Goal: Task Accomplishment & Management: Use online tool/utility

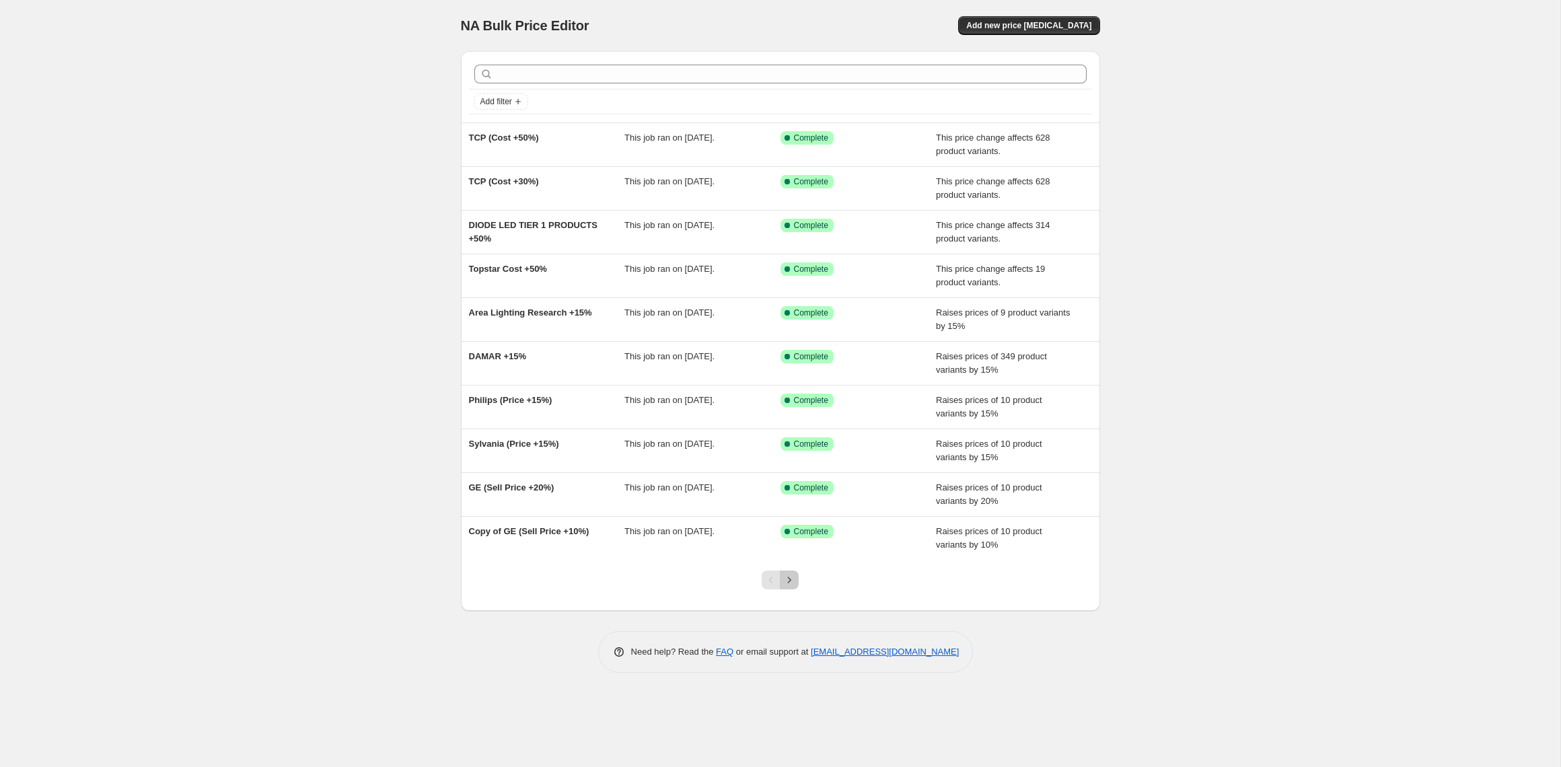
click at [791, 579] on icon "Next" at bounding box center [788, 579] width 13 height 13
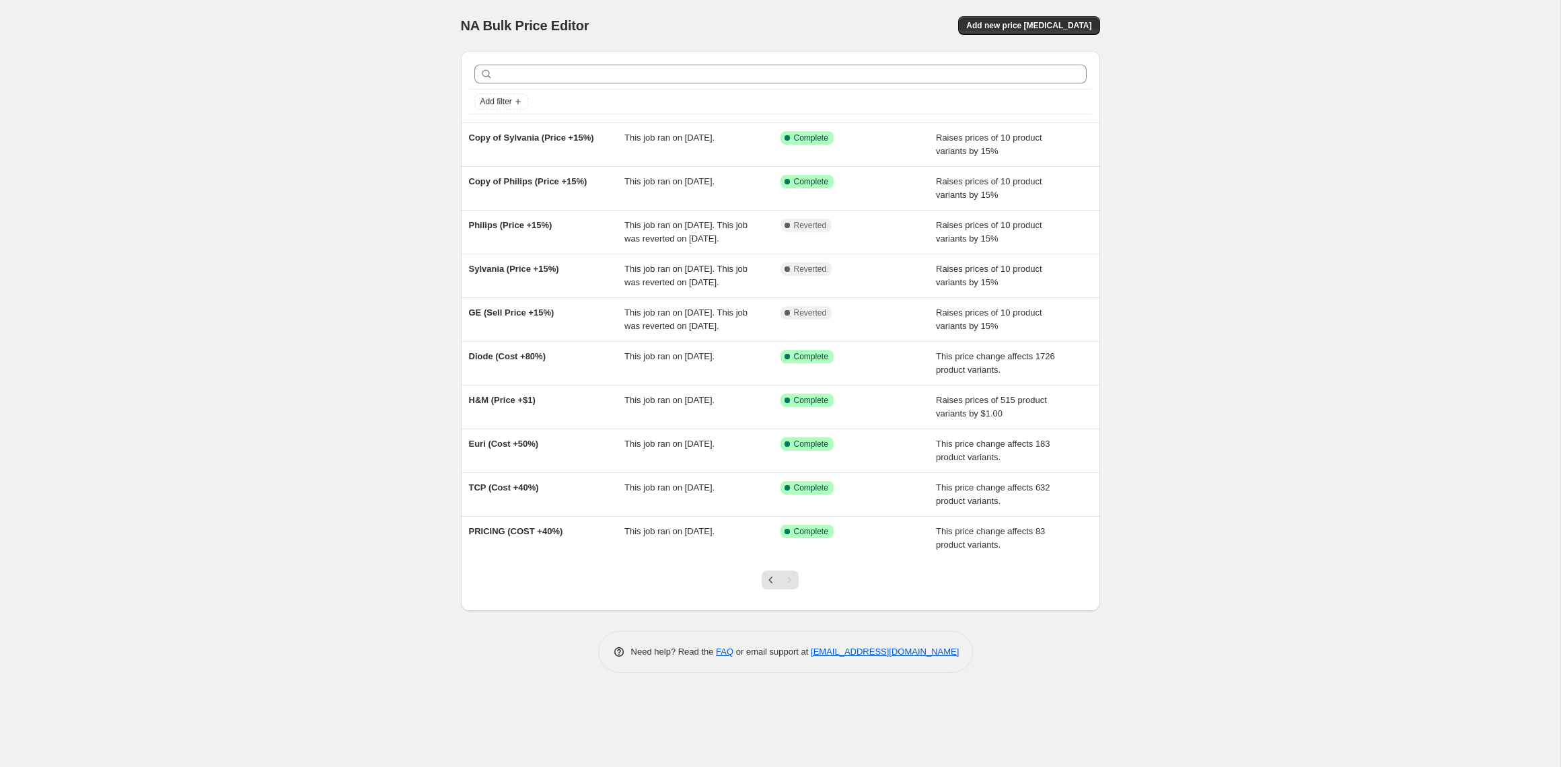
click at [773, 579] on icon "Previous" at bounding box center [770, 579] width 13 height 13
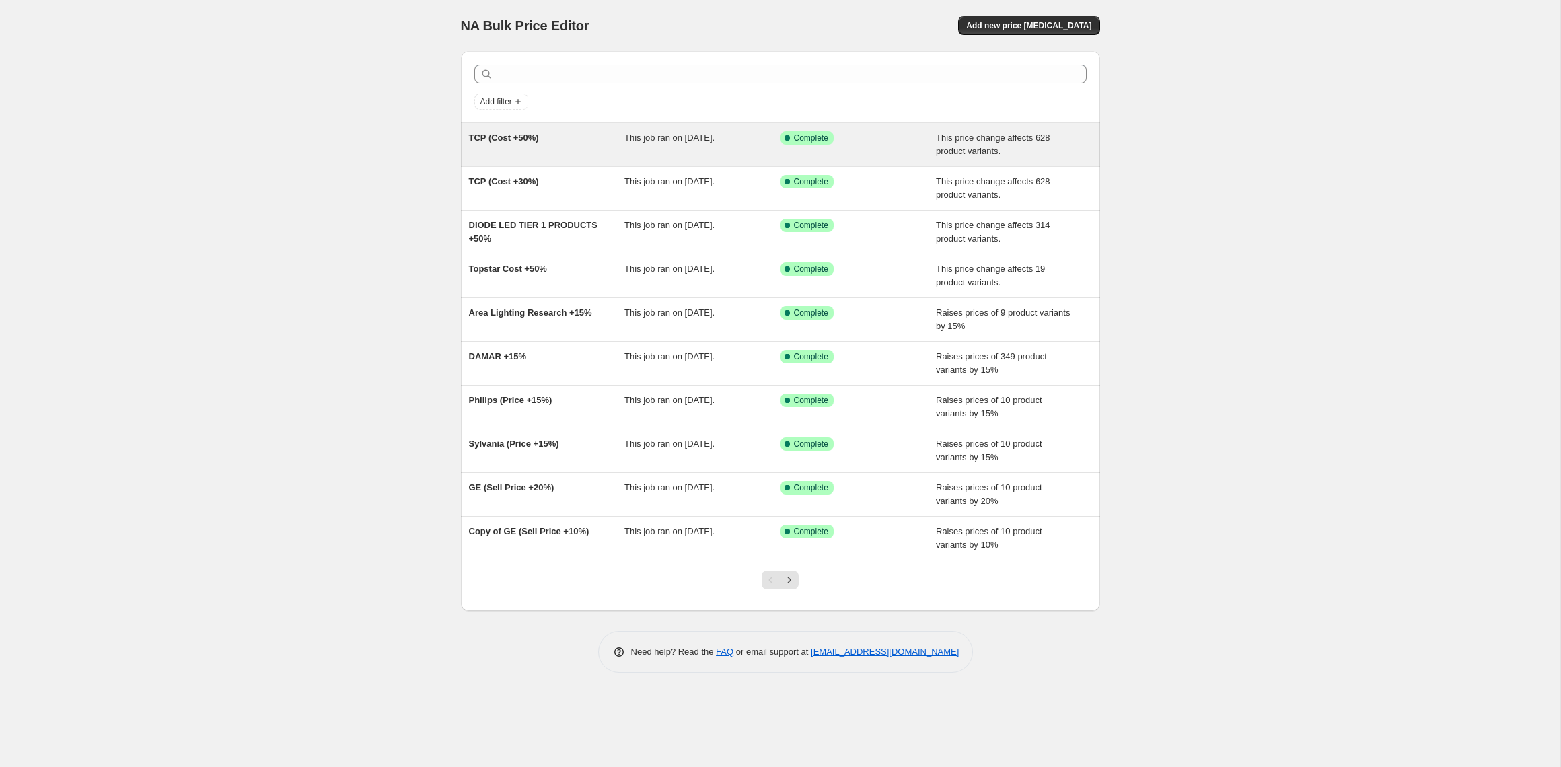
click at [513, 139] on span "TCP (Cost +50%)" at bounding box center [504, 138] width 70 height 10
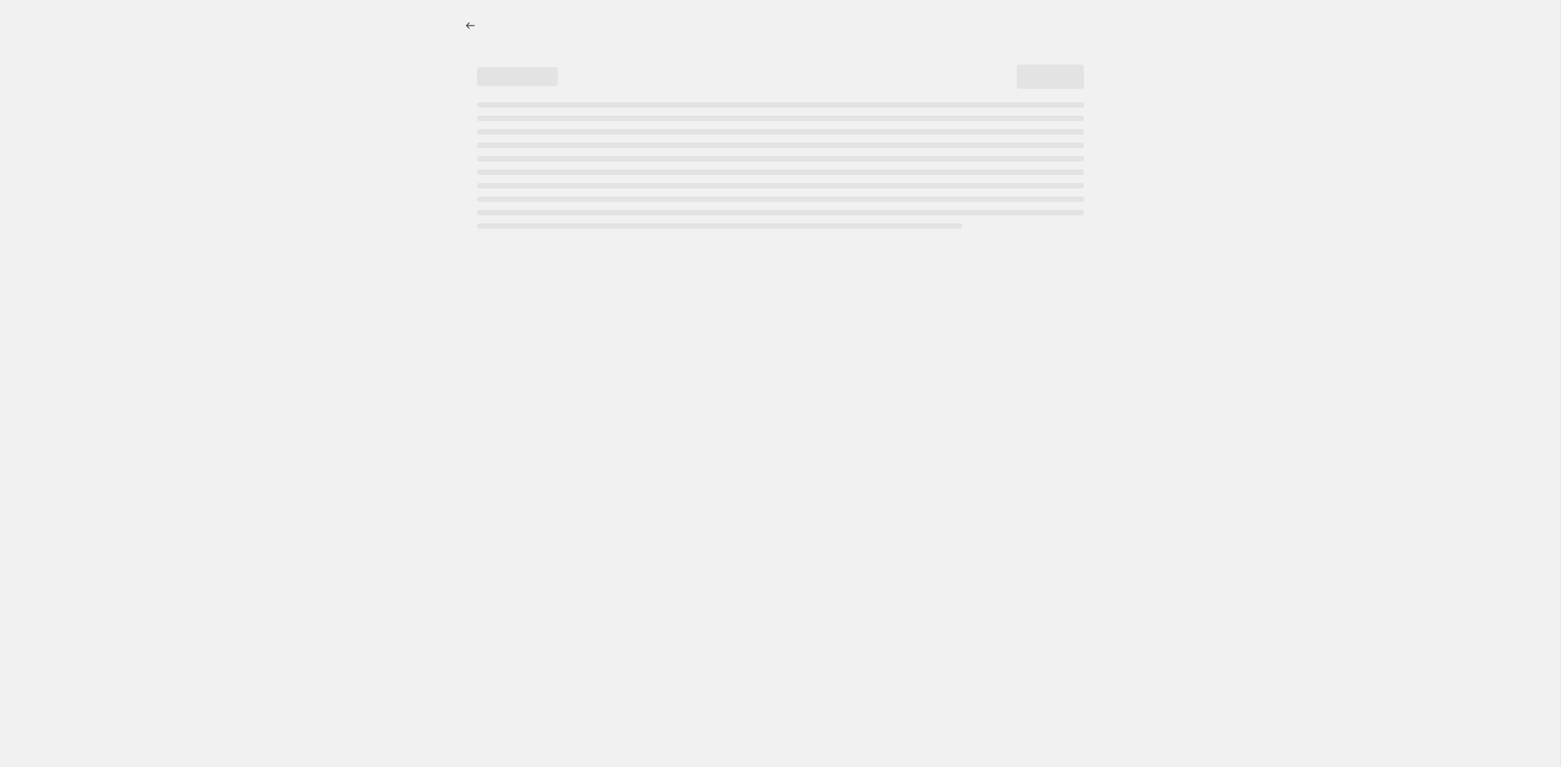
select select "pc"
select select "no_change"
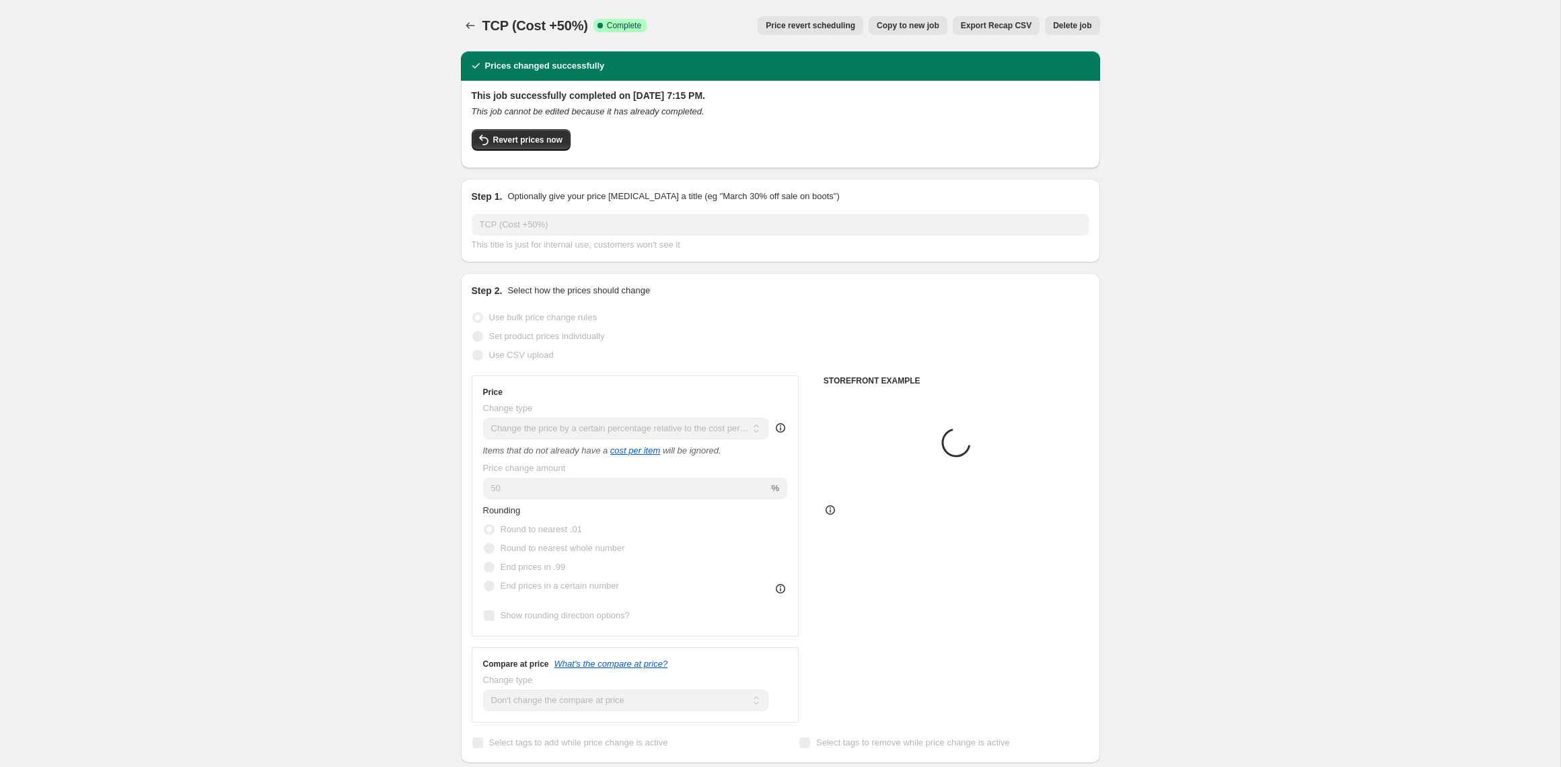
select select "vendor"
click at [913, 28] on span "Copy to new job" at bounding box center [908, 25] width 63 height 11
select select "pc"
select select "no_change"
select select "vendor"
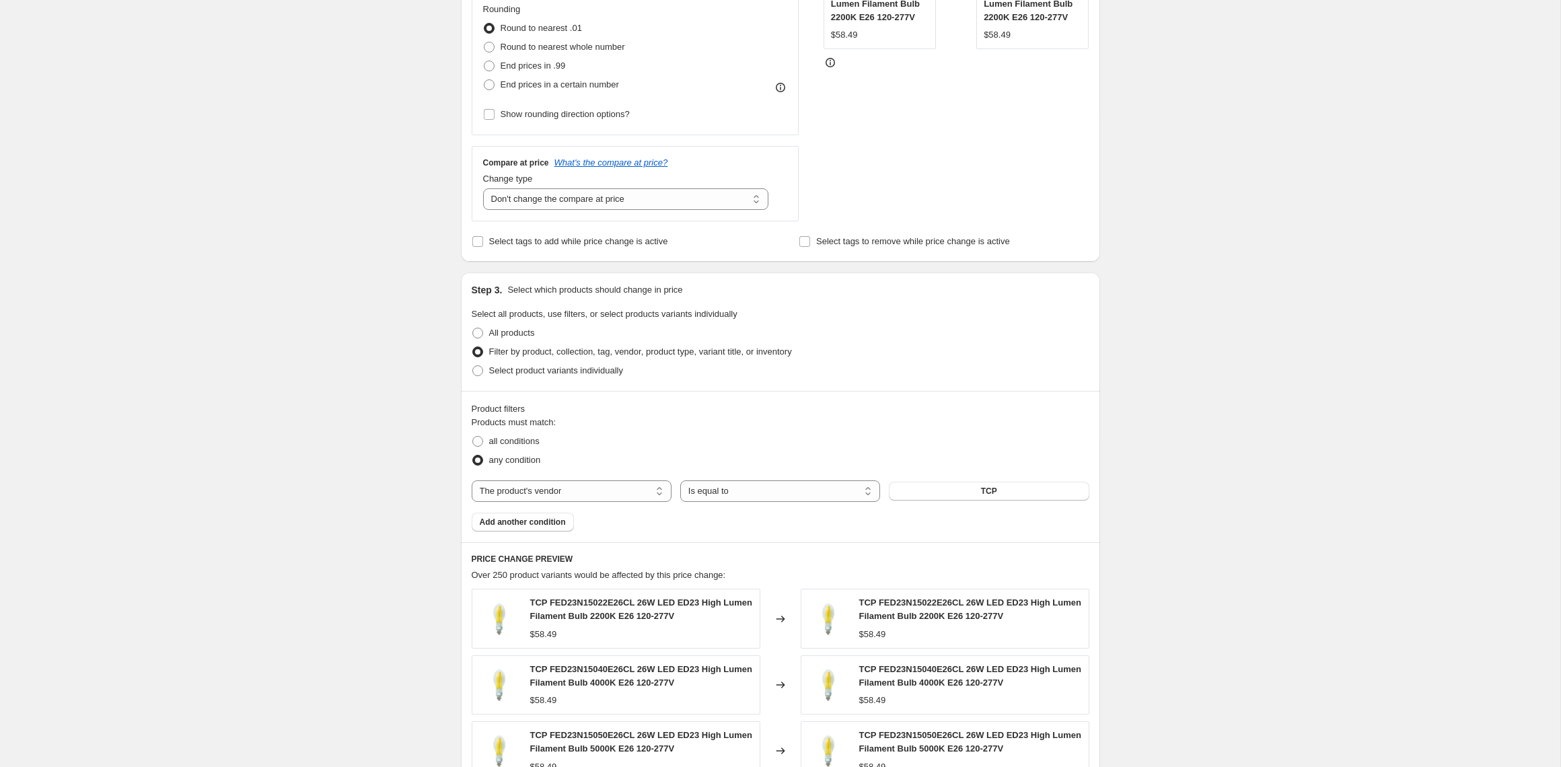
scroll to position [412, 0]
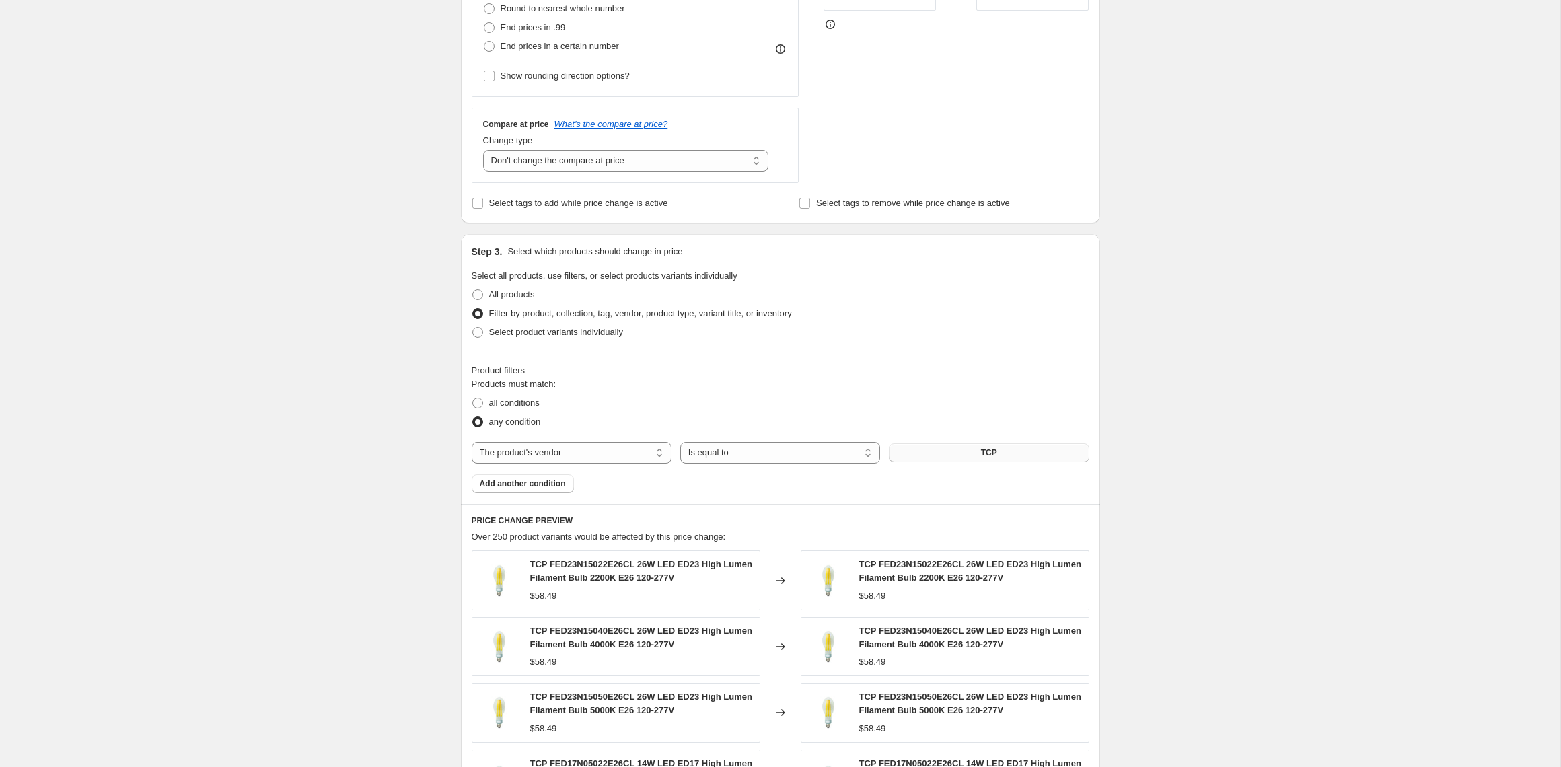
click at [960, 451] on button "TCP" at bounding box center [989, 452] width 200 height 19
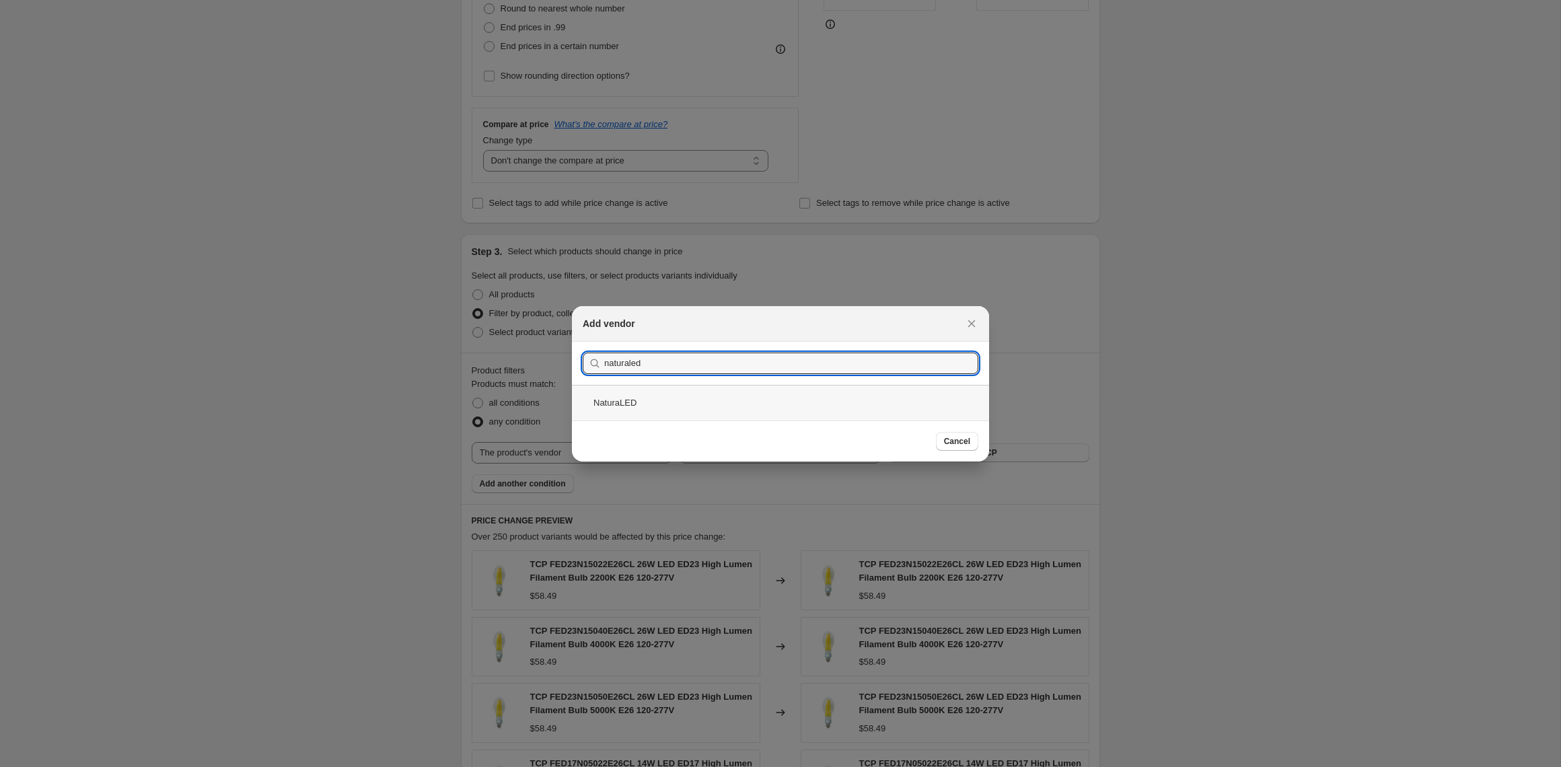
type input "naturaled"
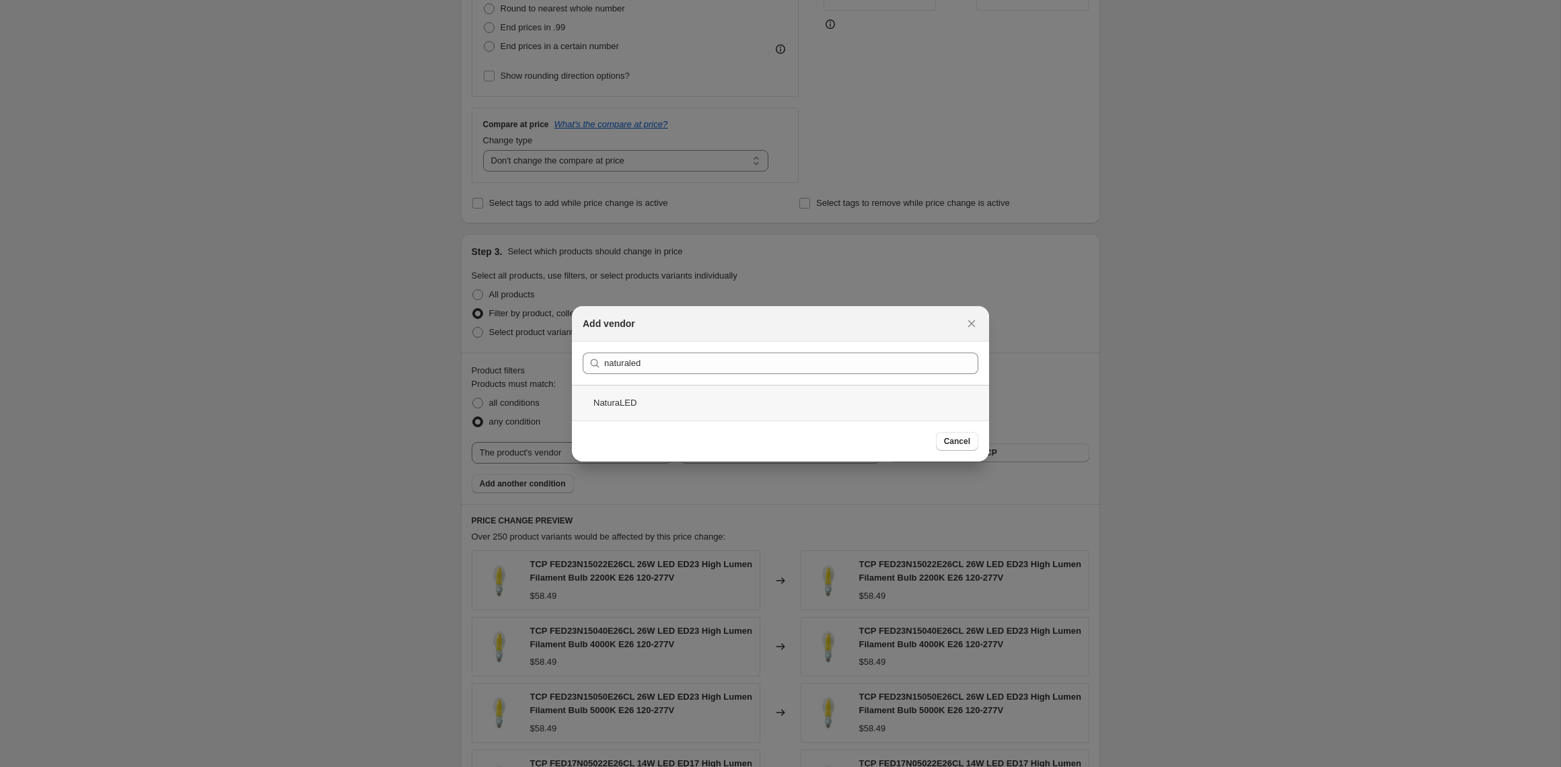
click at [600, 398] on div "NaturaLED" at bounding box center [780, 403] width 417 height 36
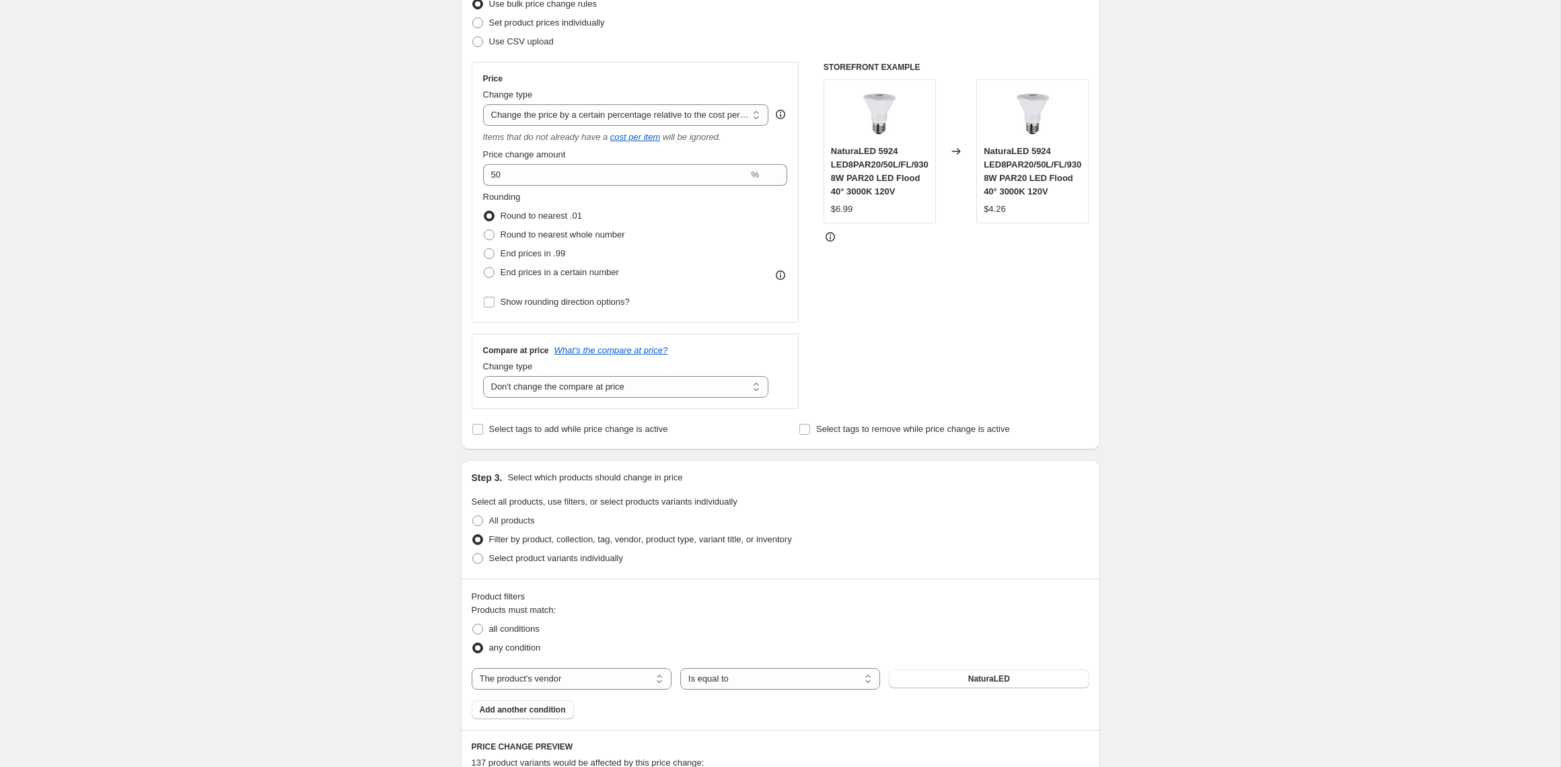
scroll to position [137, 0]
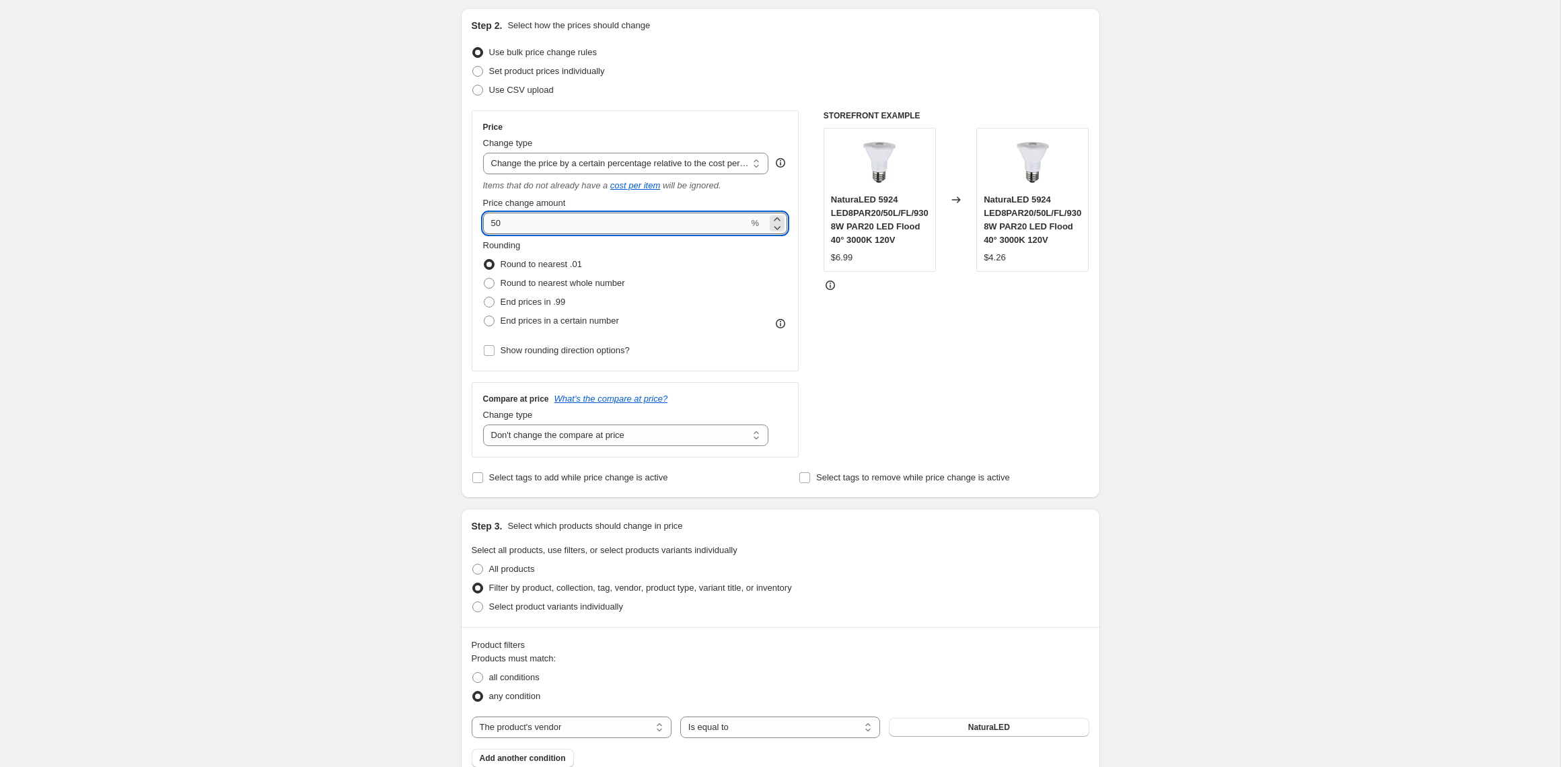
drag, startPoint x: 528, startPoint y: 226, endPoint x: 476, endPoint y: 224, distance: 51.8
click at [483, 224] on input "50" at bounding box center [616, 224] width 266 height 22
type input "75"
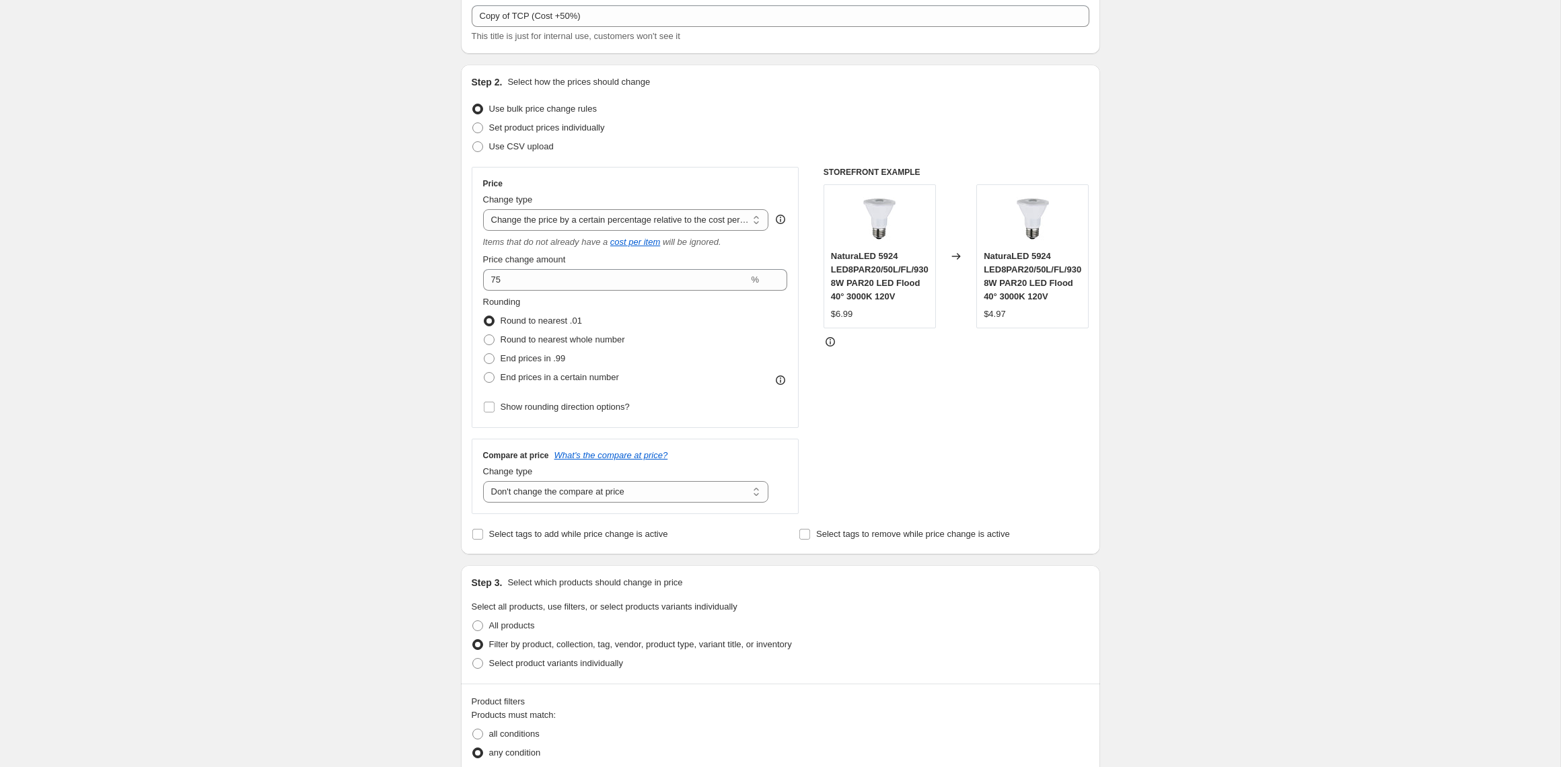
scroll to position [69, 0]
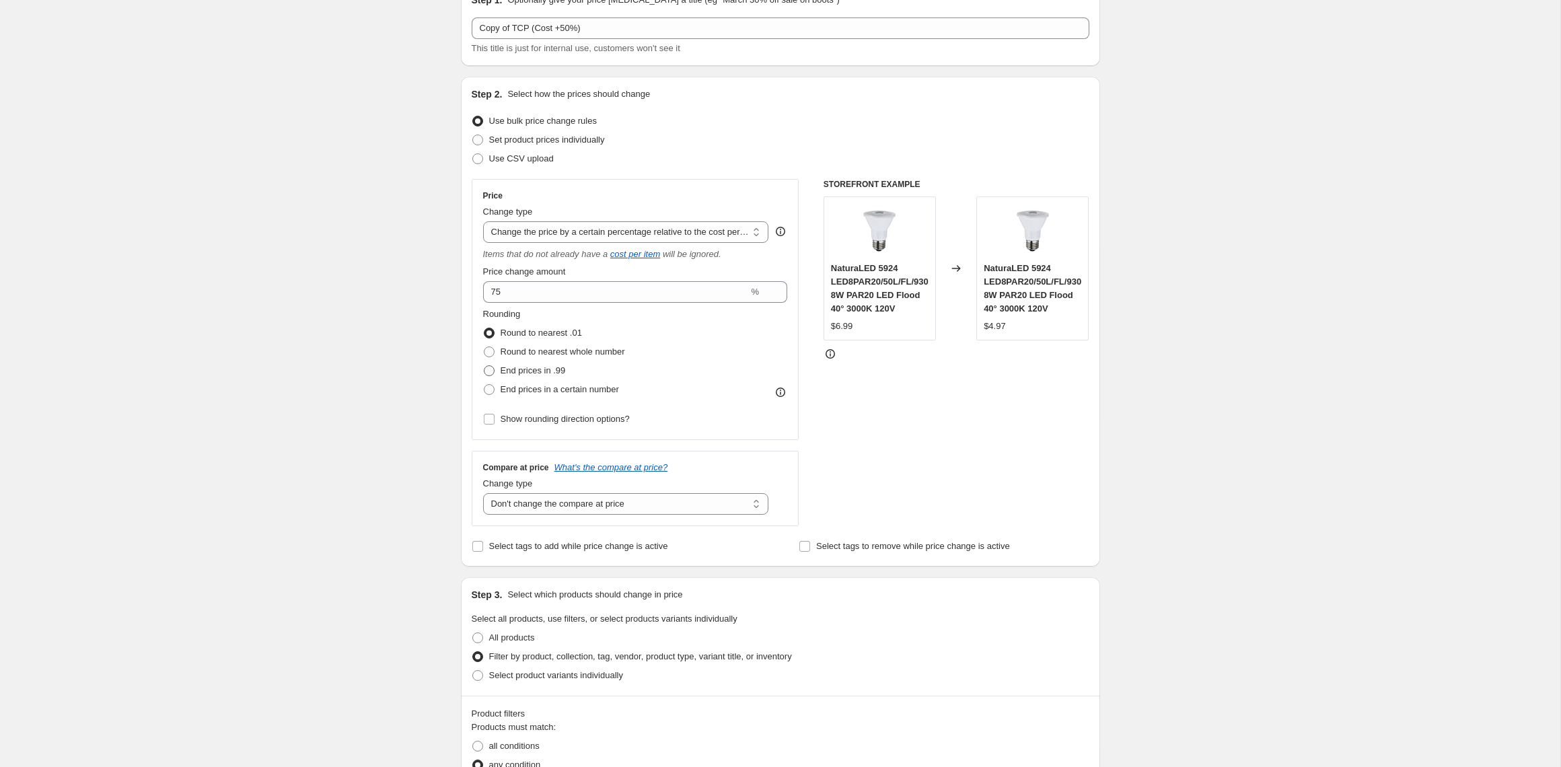
click at [488, 368] on span at bounding box center [489, 370] width 11 height 11
click at [484, 366] on input "End prices in .99" at bounding box center [484, 365] width 1 height 1
radio input "true"
click at [560, 294] on input "75" at bounding box center [616, 292] width 266 height 22
drag, startPoint x: 568, startPoint y: 291, endPoint x: 461, endPoint y: 285, distance: 106.5
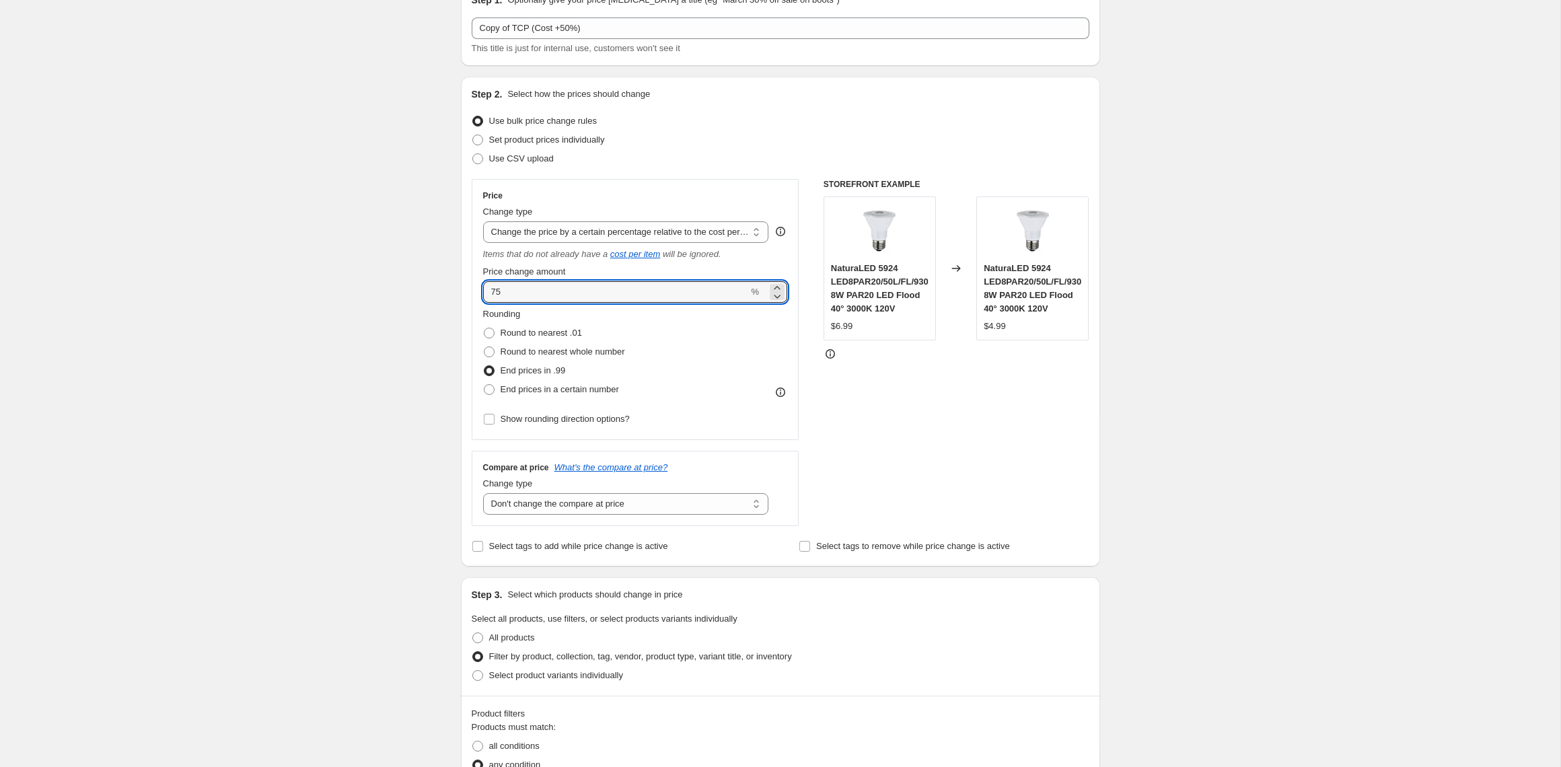
click at [483, 286] on input "75" at bounding box center [616, 292] width 266 height 22
type input "100"
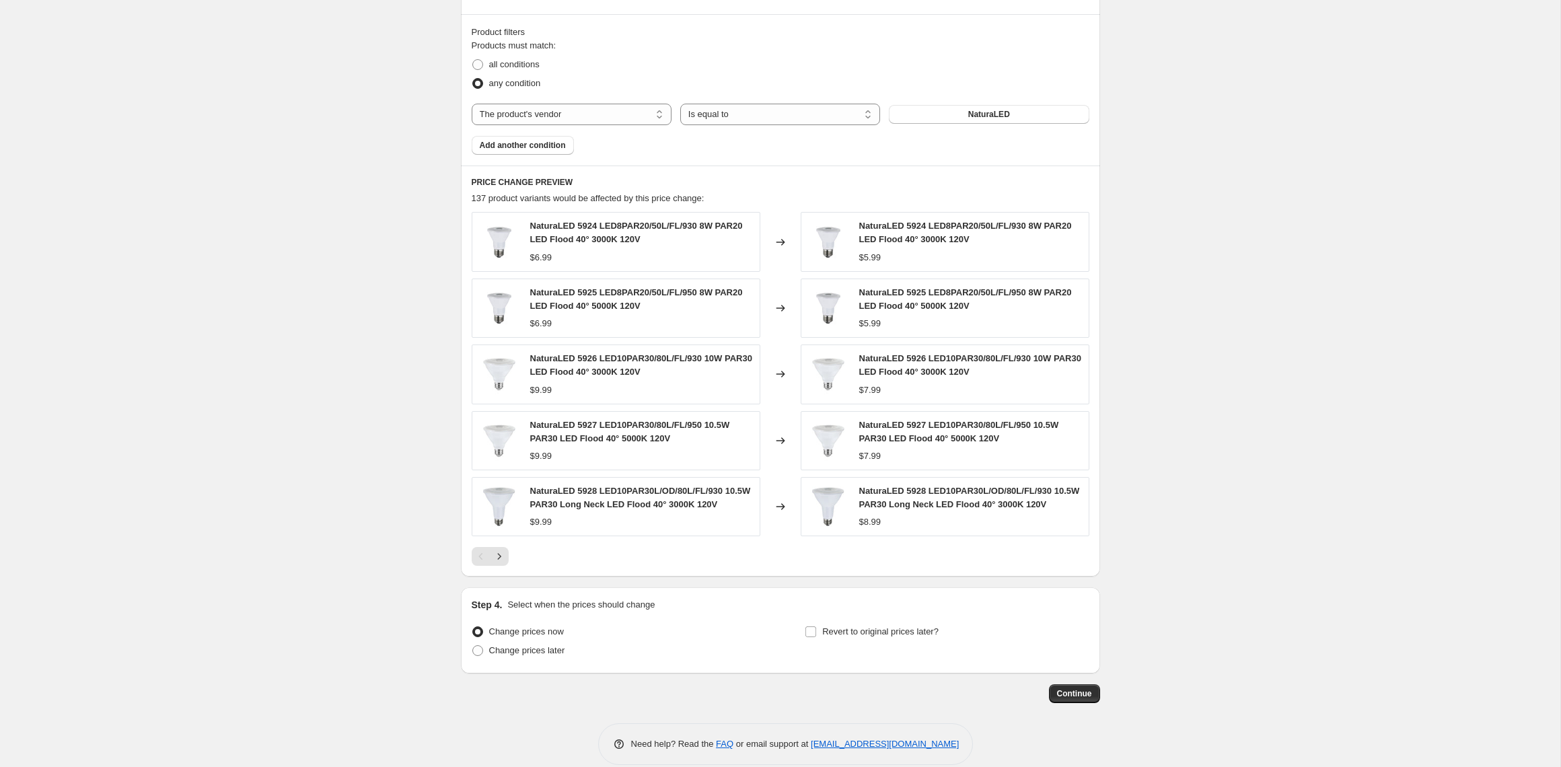
scroll to position [769, 0]
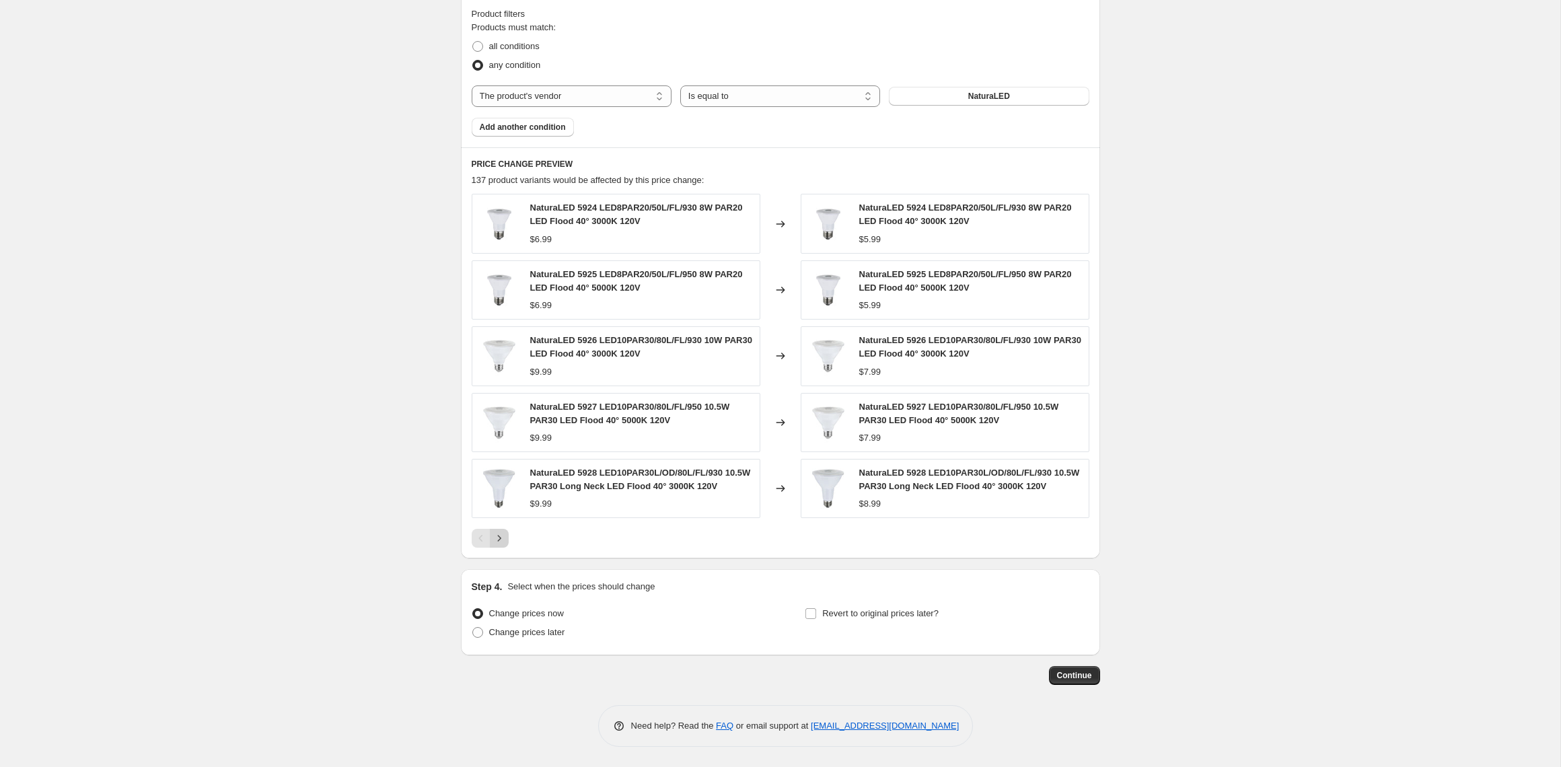
click at [498, 540] on icon "Next" at bounding box center [498, 537] width 13 height 13
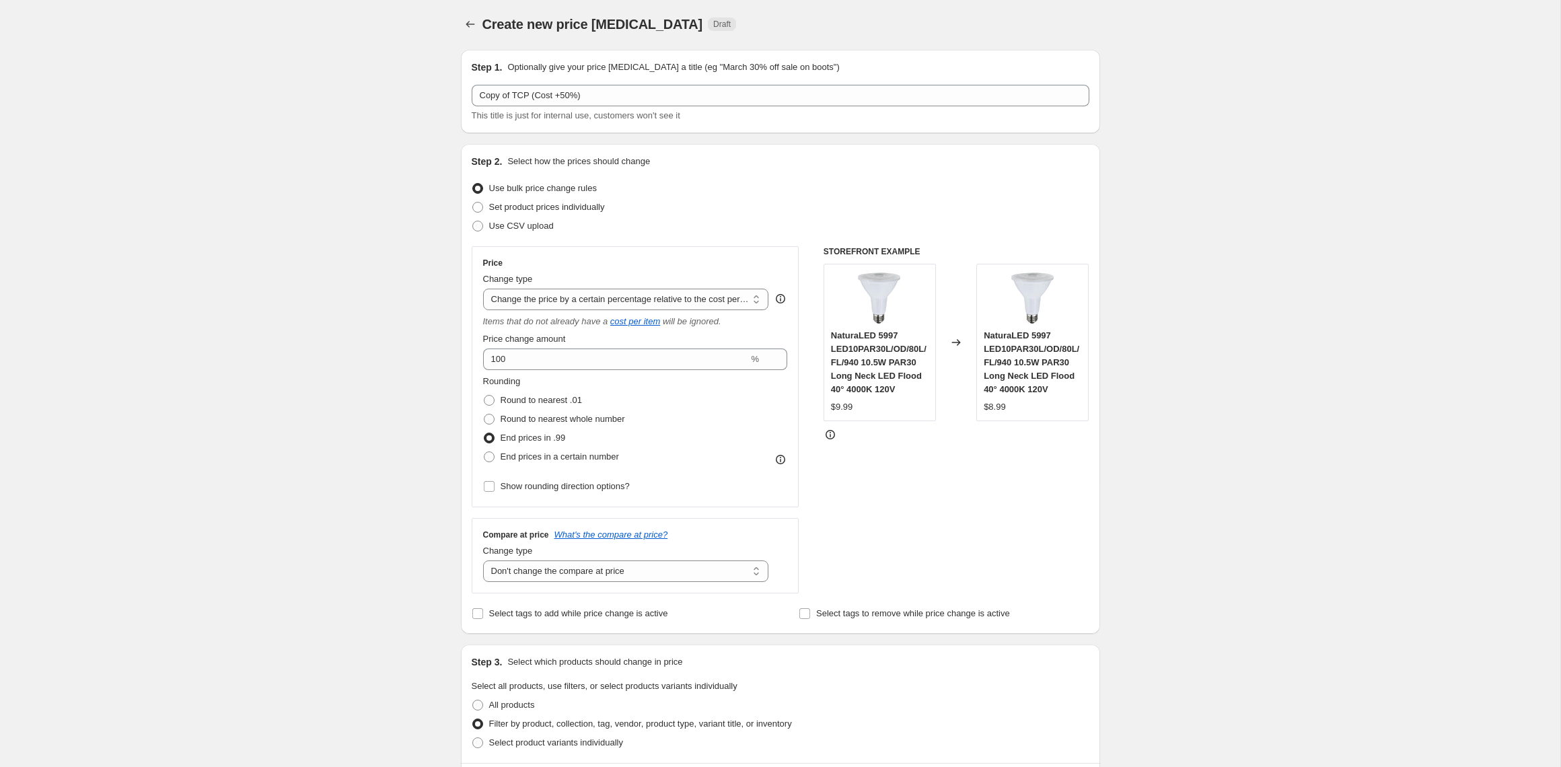
scroll to position [0, 0]
drag, startPoint x: 525, startPoint y: 99, endPoint x: 431, endPoint y: 90, distance: 93.9
click at [472, 90] on input "Copy of TCP (Cost +50%)" at bounding box center [781, 97] width 618 height 22
click at [521, 99] on input "Copy of TCP (Cost +50%)" at bounding box center [781, 97] width 618 height 22
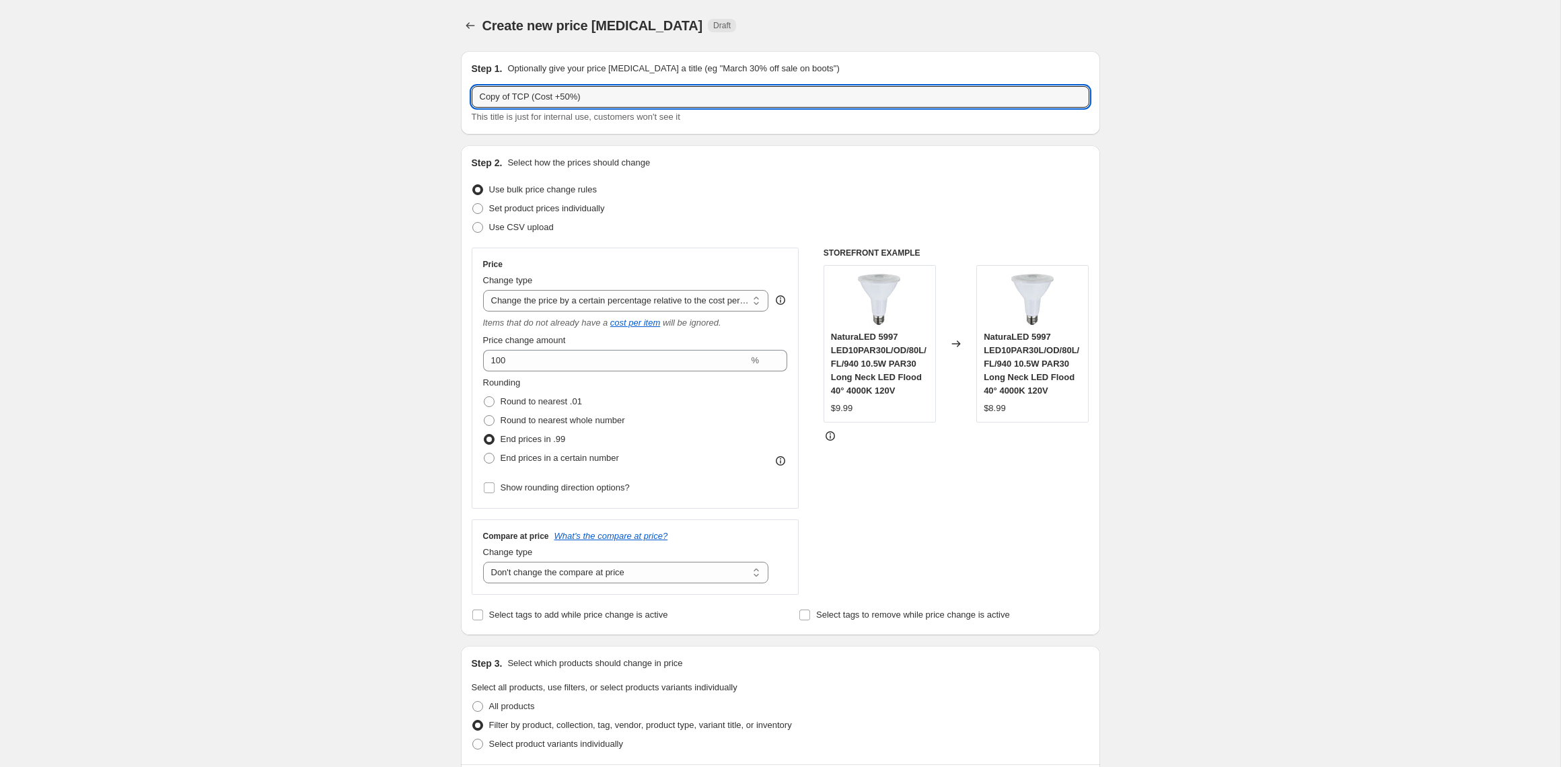
drag, startPoint x: 524, startPoint y: 100, endPoint x: 447, endPoint y: 100, distance: 77.4
click at [472, 96] on input "Copy of TCP (Cost +50%)" at bounding box center [781, 97] width 618 height 22
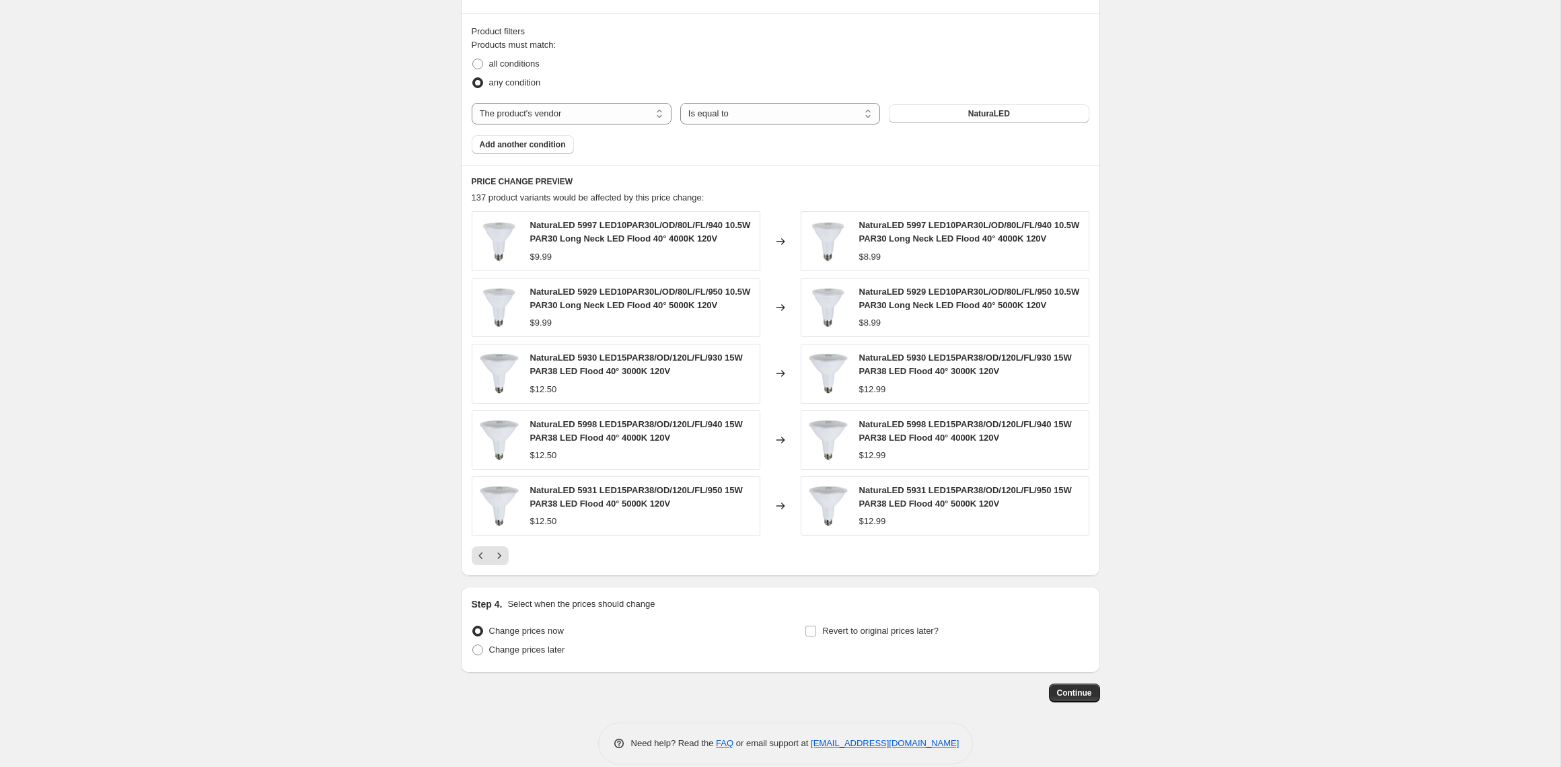
scroll to position [769, 0]
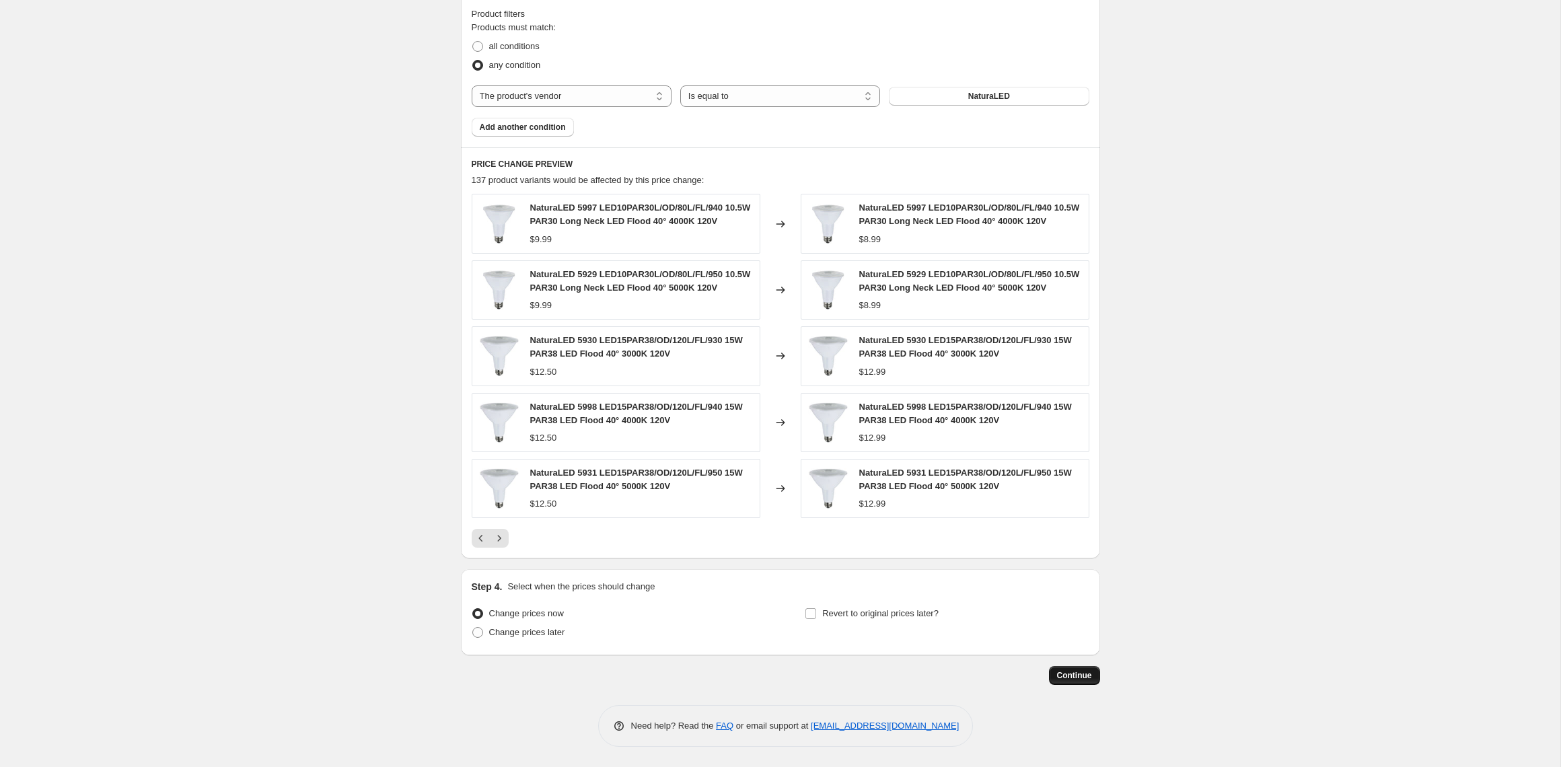
type input "NaturaLED (Cost +100%)"
click at [1075, 669] on button "Continue" at bounding box center [1074, 675] width 51 height 19
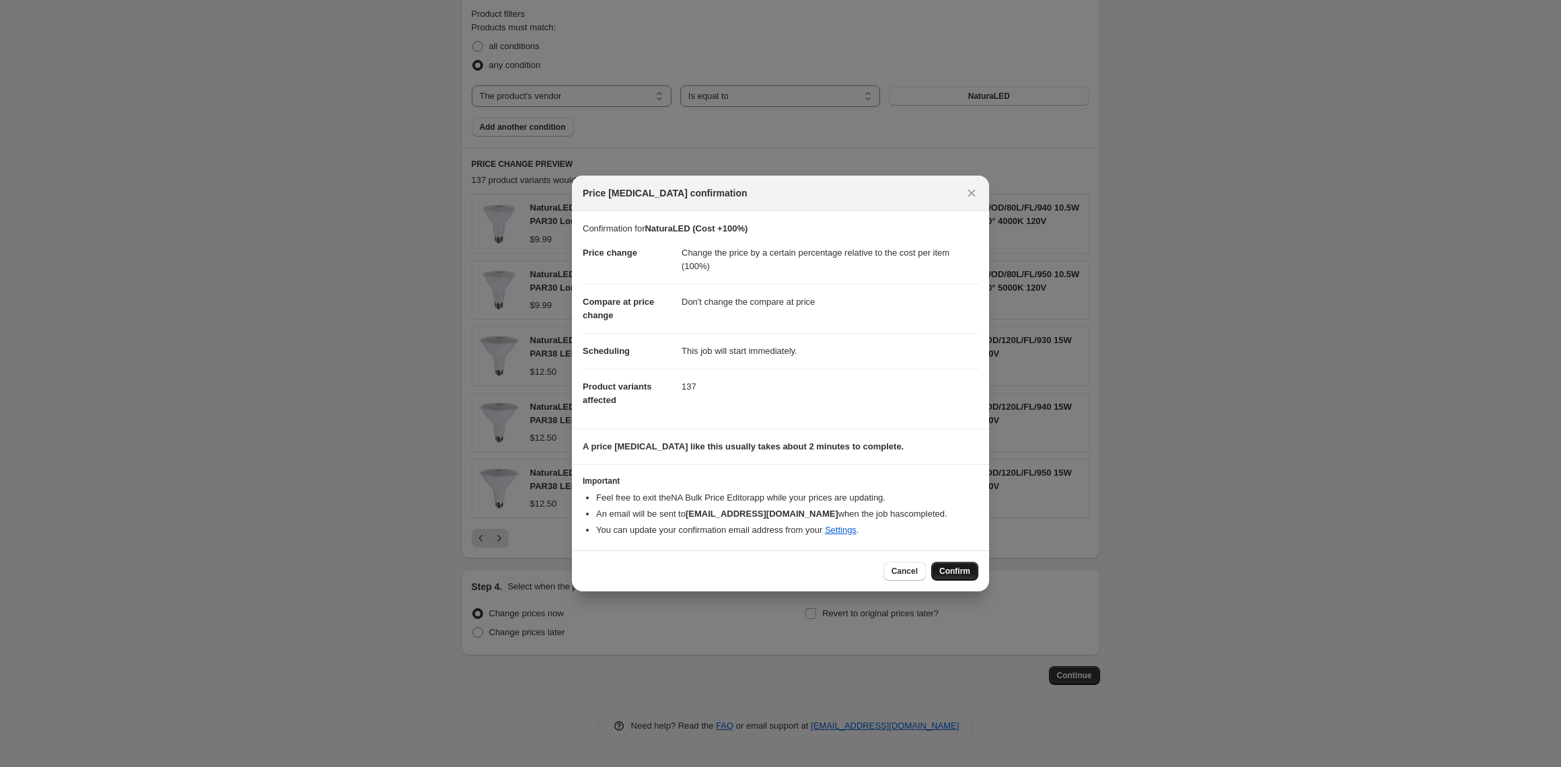
click at [959, 566] on span "Confirm" at bounding box center [954, 571] width 31 height 11
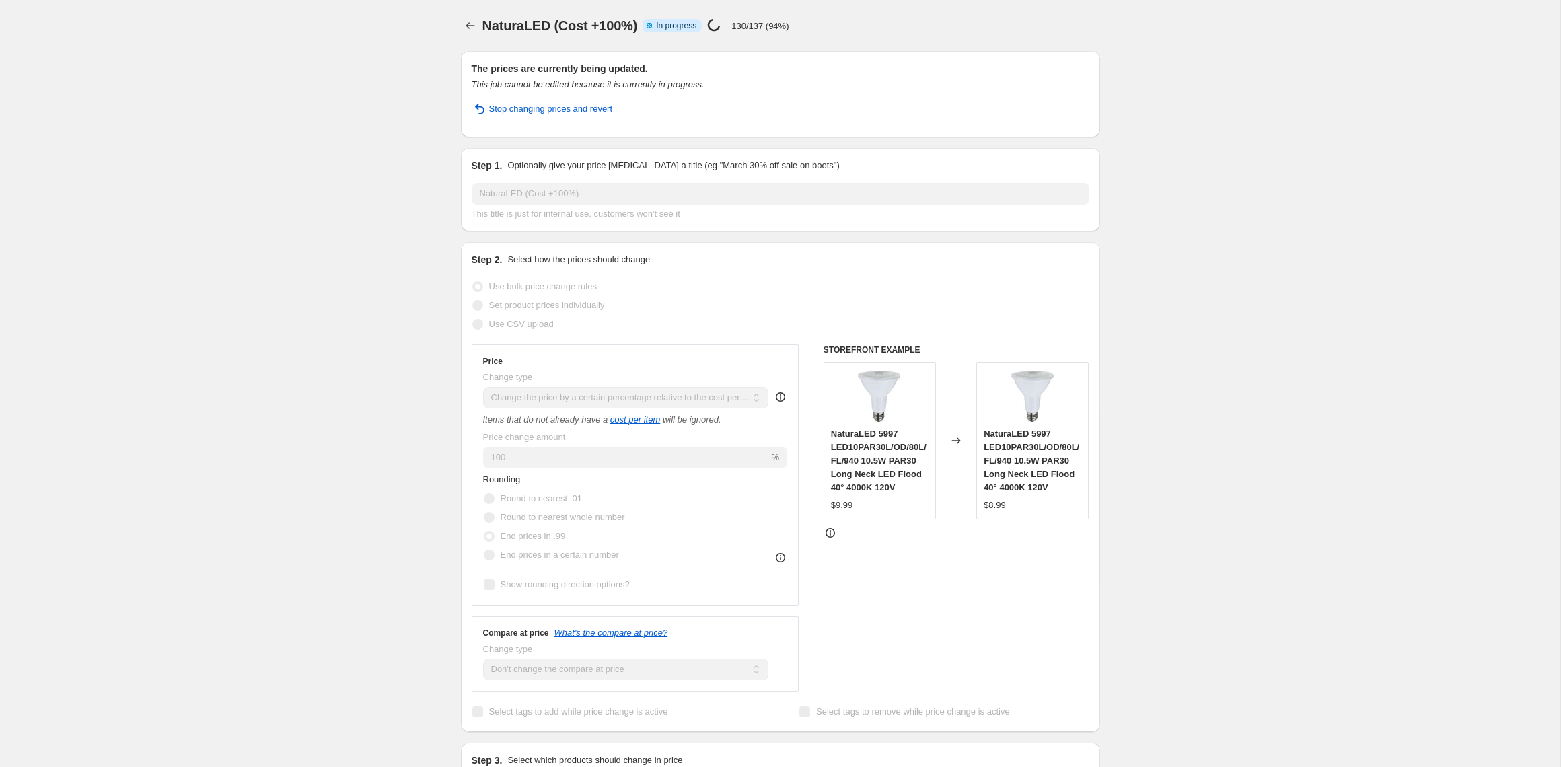
select select "pc"
select select "no_change"
select select "vendor"
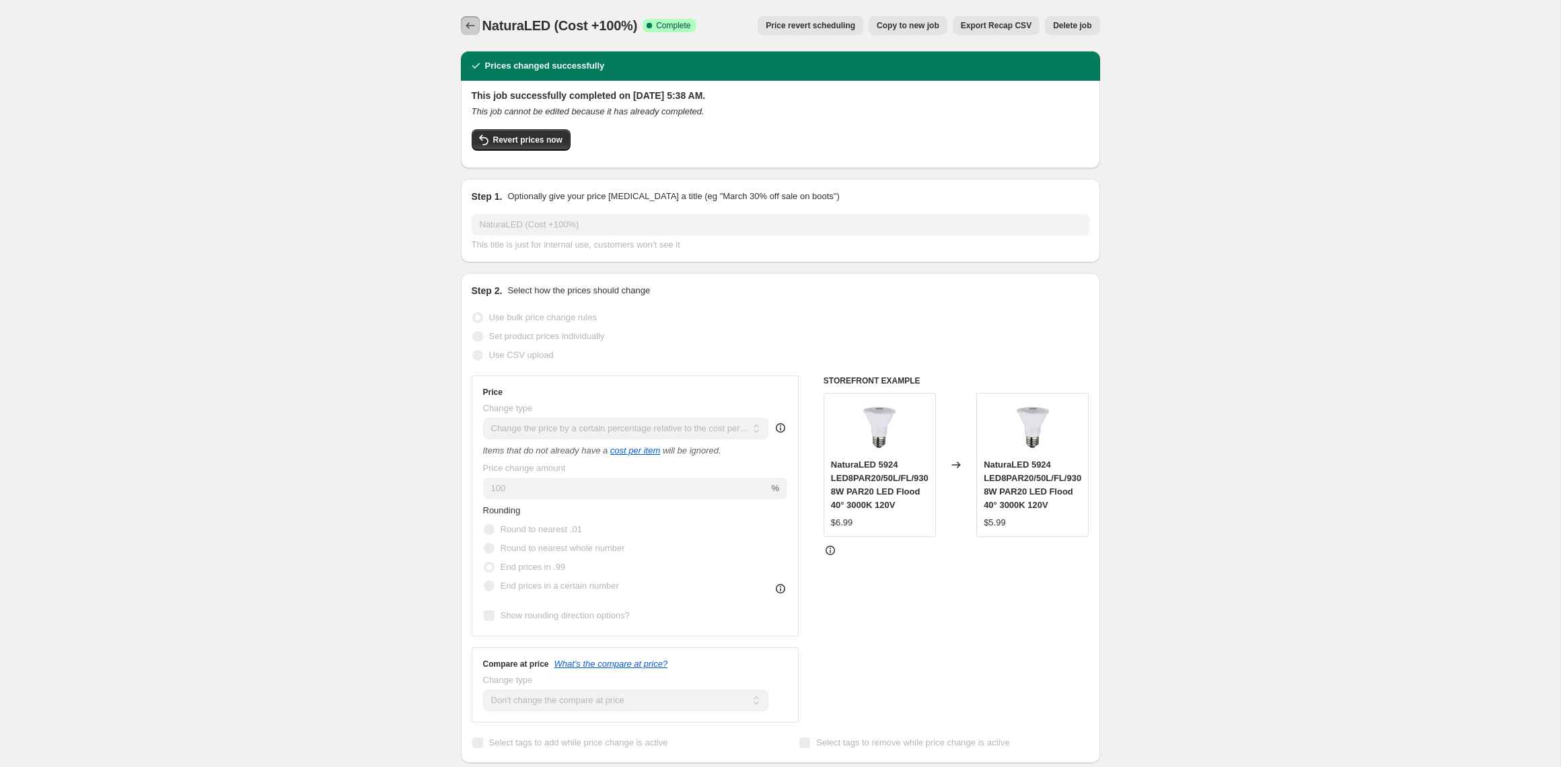
click at [466, 28] on icon "Price change jobs" at bounding box center [470, 25] width 13 height 13
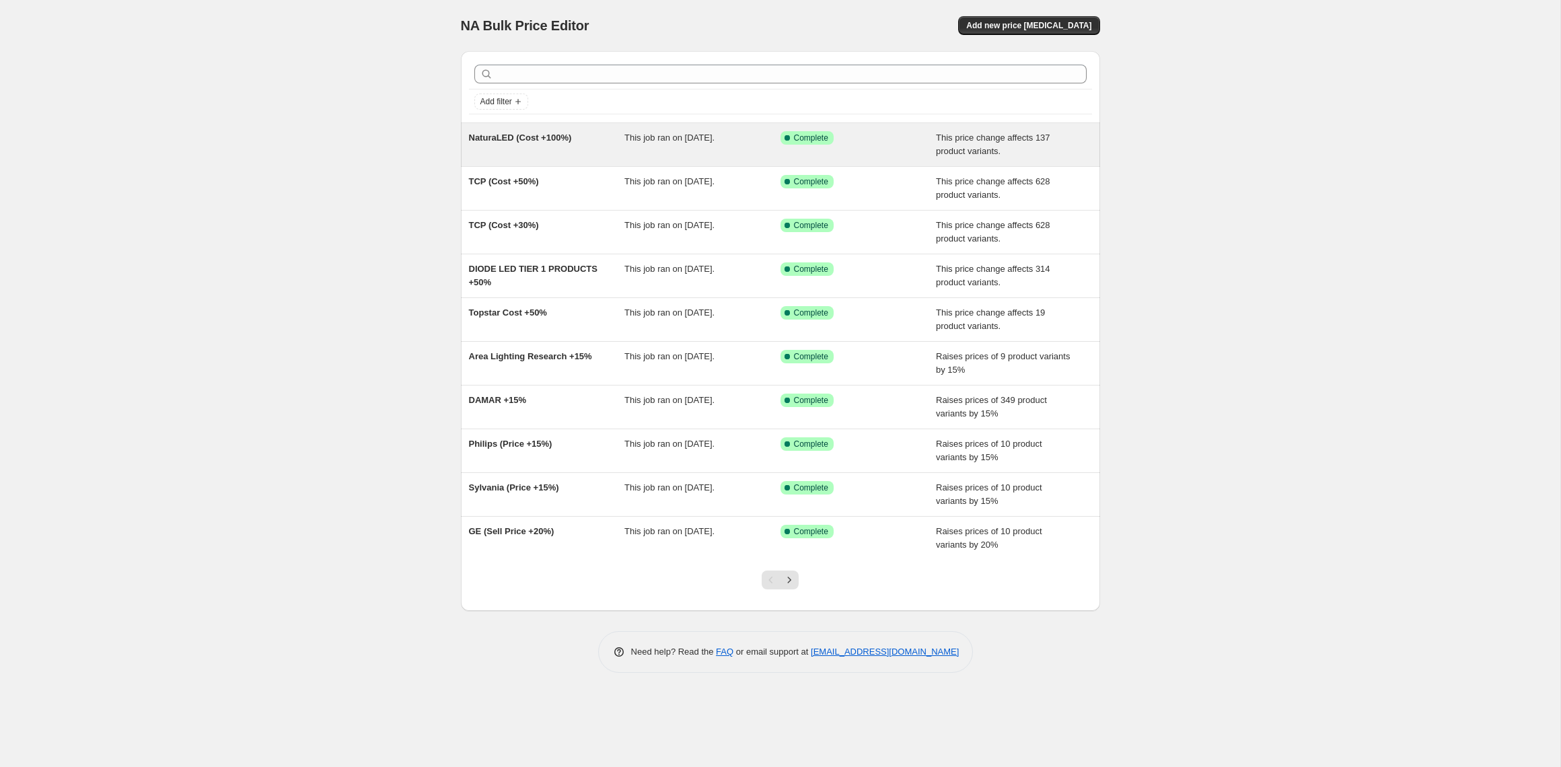
click at [503, 138] on span "NaturaLED (Cost +100%)" at bounding box center [520, 138] width 103 height 10
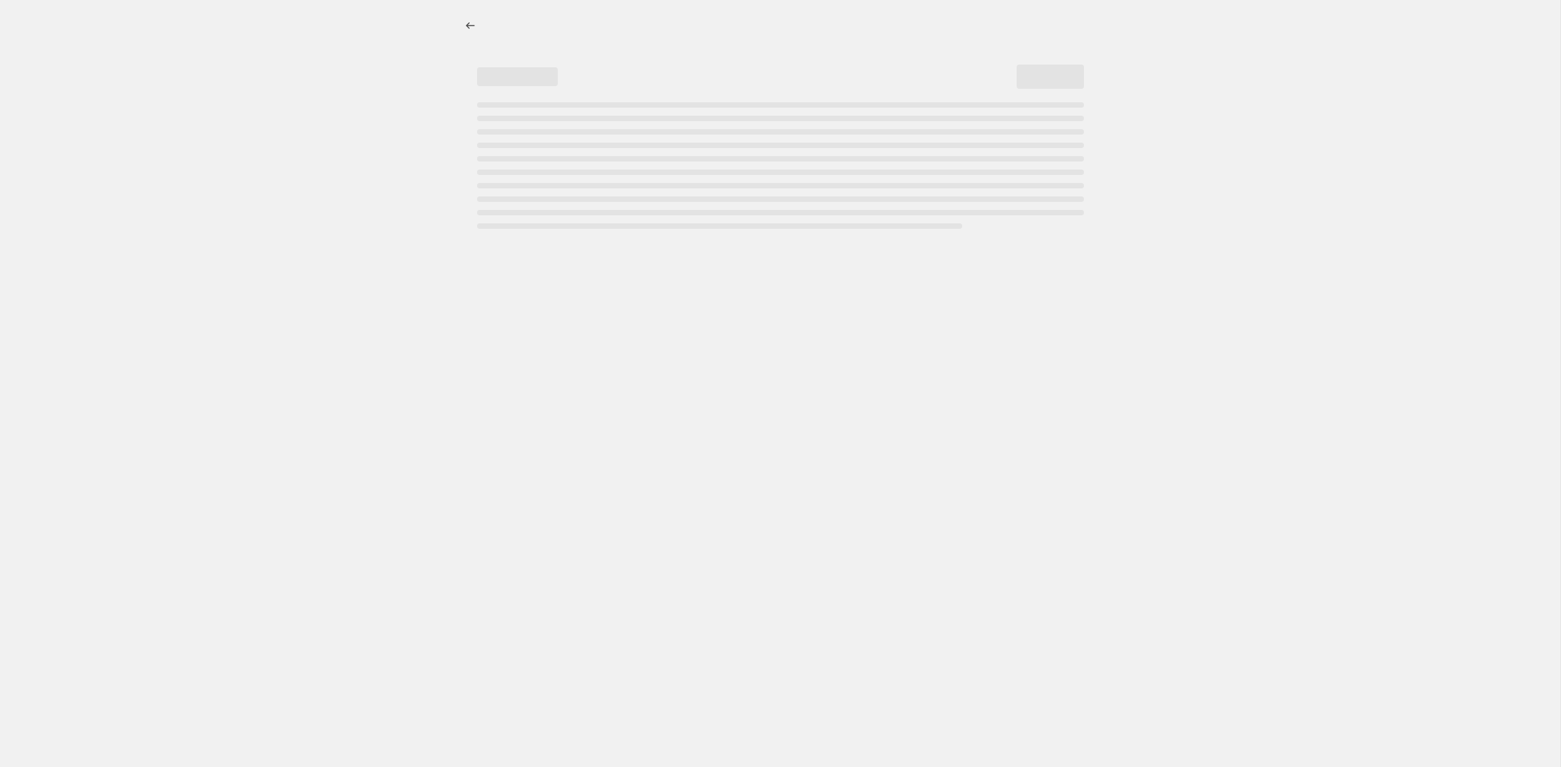
select select "pc"
select select "no_change"
select select "vendor"
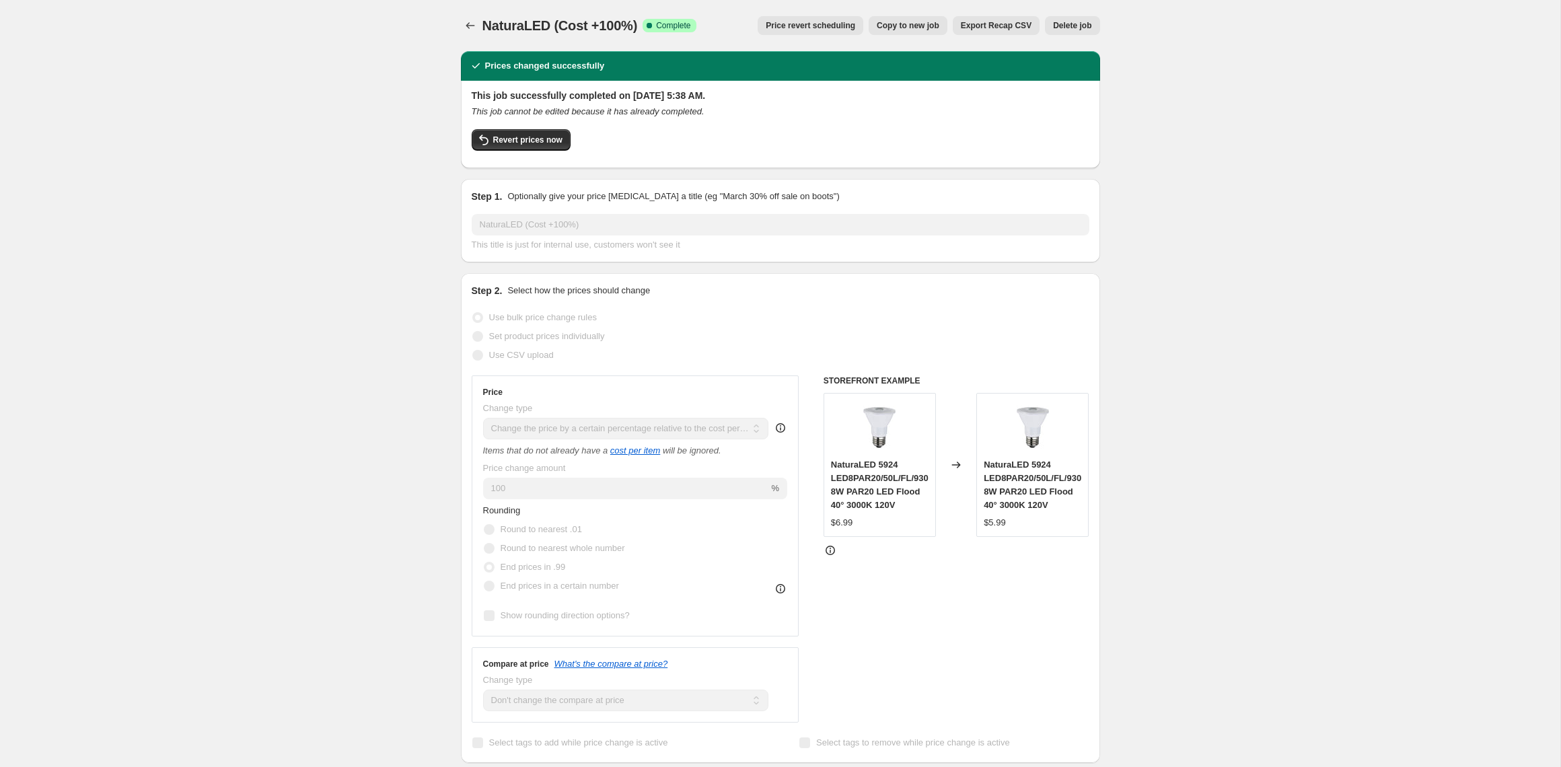
click at [912, 22] on span "Copy to new job" at bounding box center [908, 25] width 63 height 11
select select "pc"
select select "no_change"
select select "vendor"
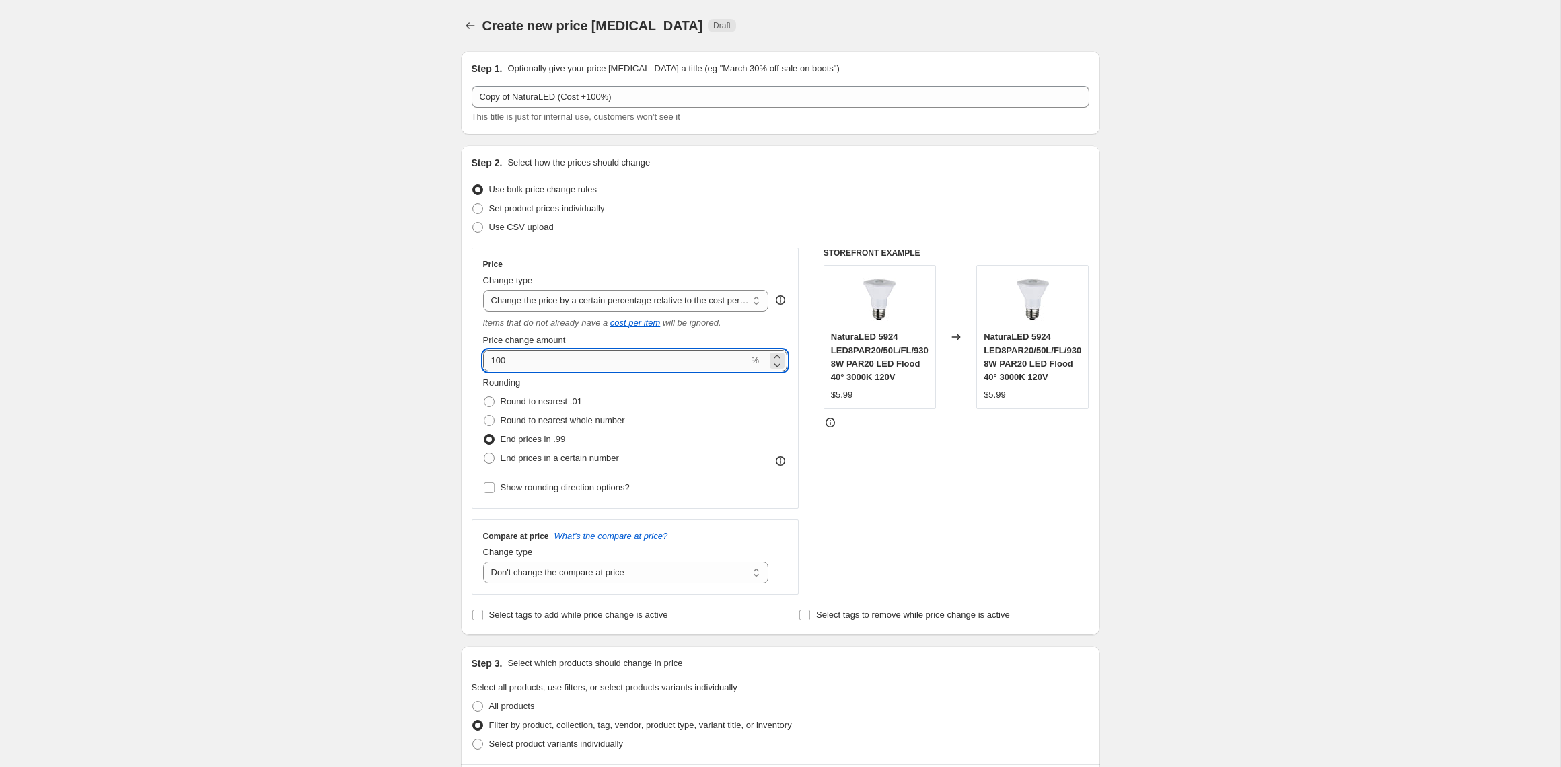
click at [581, 359] on input "100" at bounding box center [616, 361] width 266 height 22
drag, startPoint x: 515, startPoint y: 360, endPoint x: 488, endPoint y: 358, distance: 27.0
click at [488, 358] on input "100" at bounding box center [616, 361] width 266 height 22
type input "50"
click at [528, 403] on span "Round to nearest .01" at bounding box center [541, 401] width 81 height 10
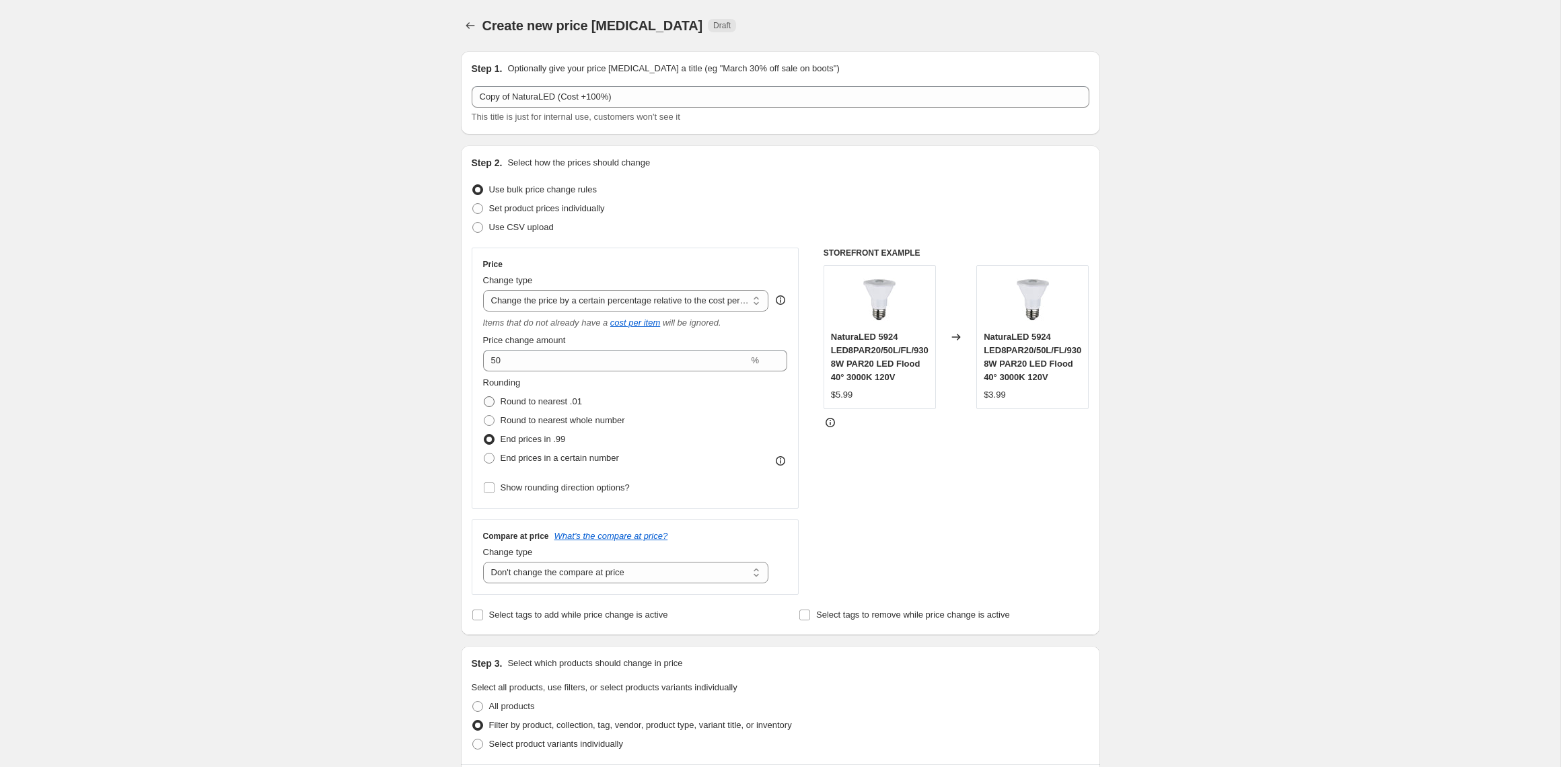
click at [484, 397] on input "Round to nearest .01" at bounding box center [484, 396] width 1 height 1
radio input "true"
click at [526, 438] on span "End prices in .99" at bounding box center [533, 439] width 65 height 10
click at [484, 435] on input "End prices in .99" at bounding box center [484, 434] width 1 height 1
radio input "true"
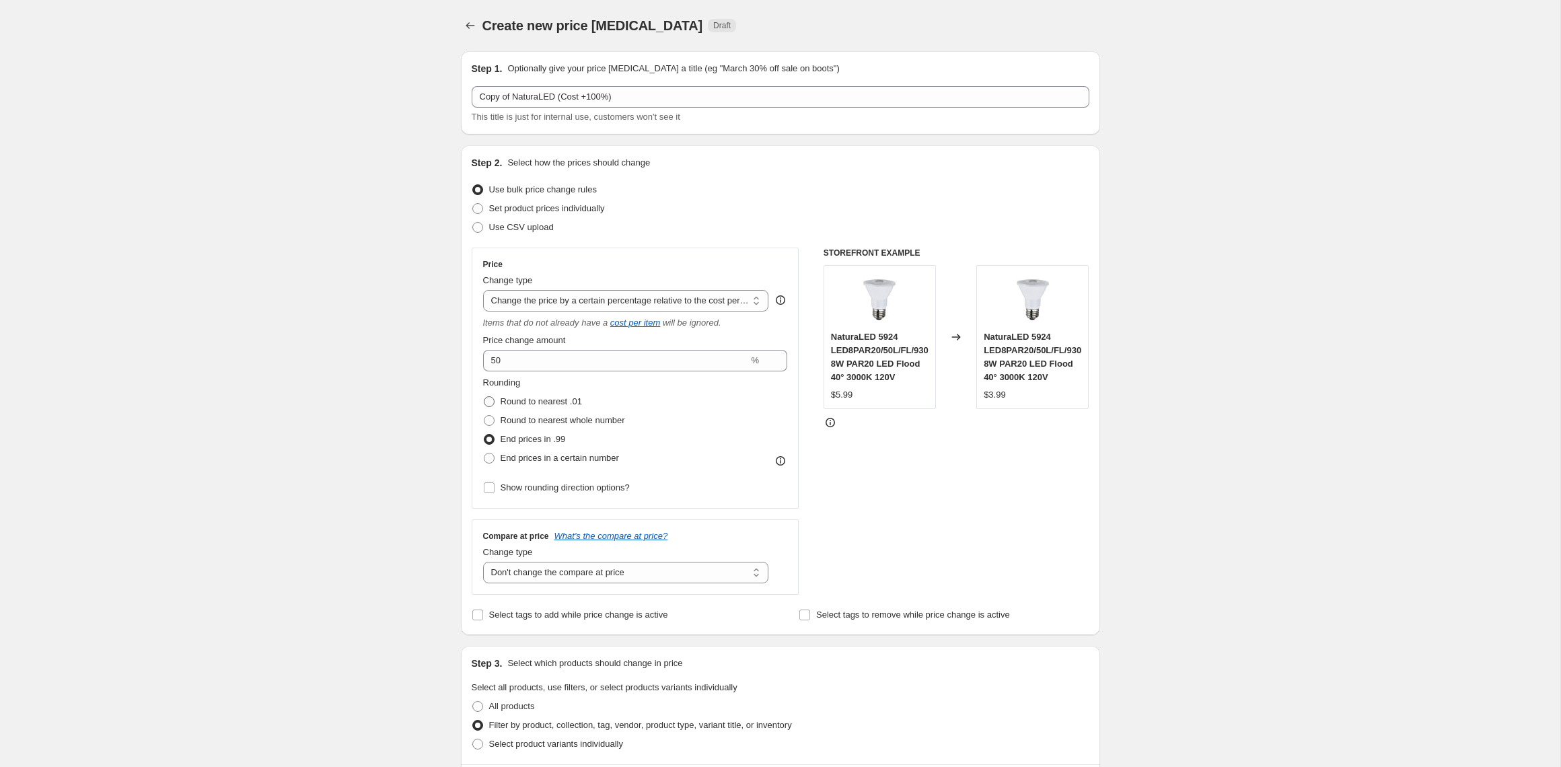
click at [530, 401] on span "Round to nearest .01" at bounding box center [541, 401] width 81 height 10
click at [484, 397] on input "Round to nearest .01" at bounding box center [484, 396] width 1 height 1
radio input "true"
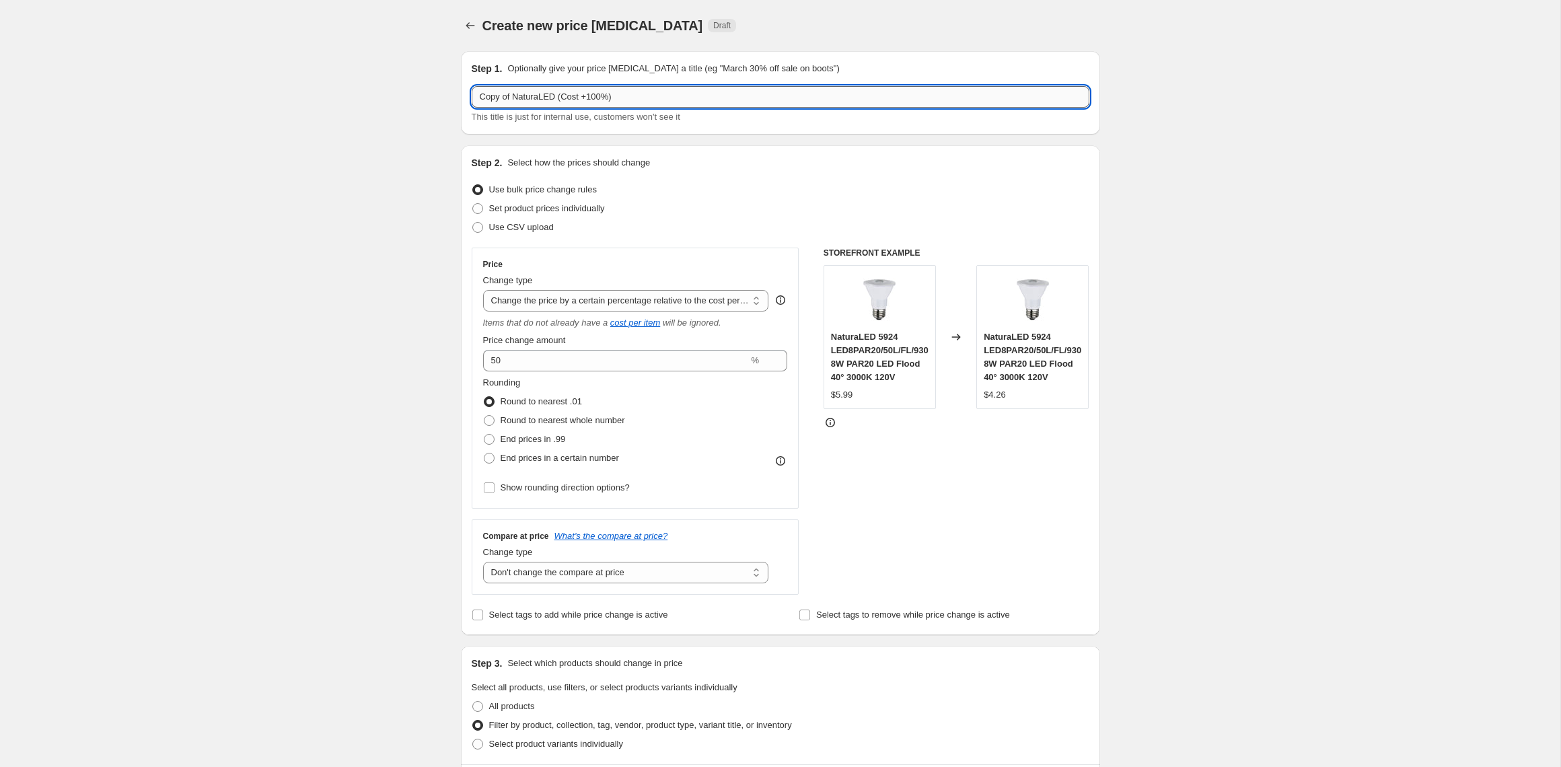
drag, startPoint x: 515, startPoint y: 100, endPoint x: 457, endPoint y: 100, distance: 57.2
click at [472, 100] on input "Copy of NaturaLED (Cost +100%)" at bounding box center [781, 97] width 618 height 22
drag, startPoint x: 566, startPoint y: 100, endPoint x: 551, endPoint y: 108, distance: 17.5
click at [550, 99] on input "NaturaLED (Cost +100%)" at bounding box center [781, 97] width 618 height 22
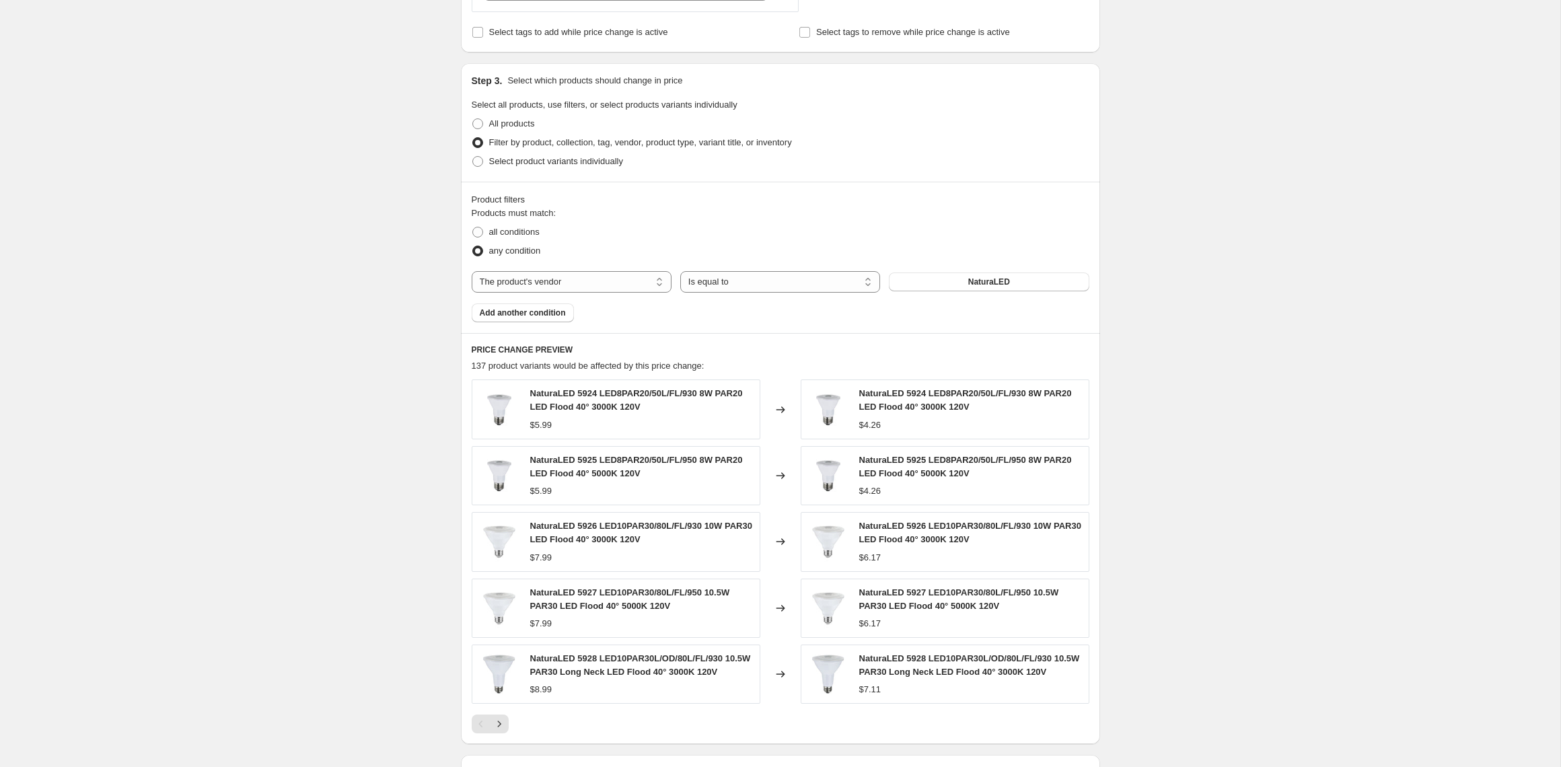
scroll to position [769, 0]
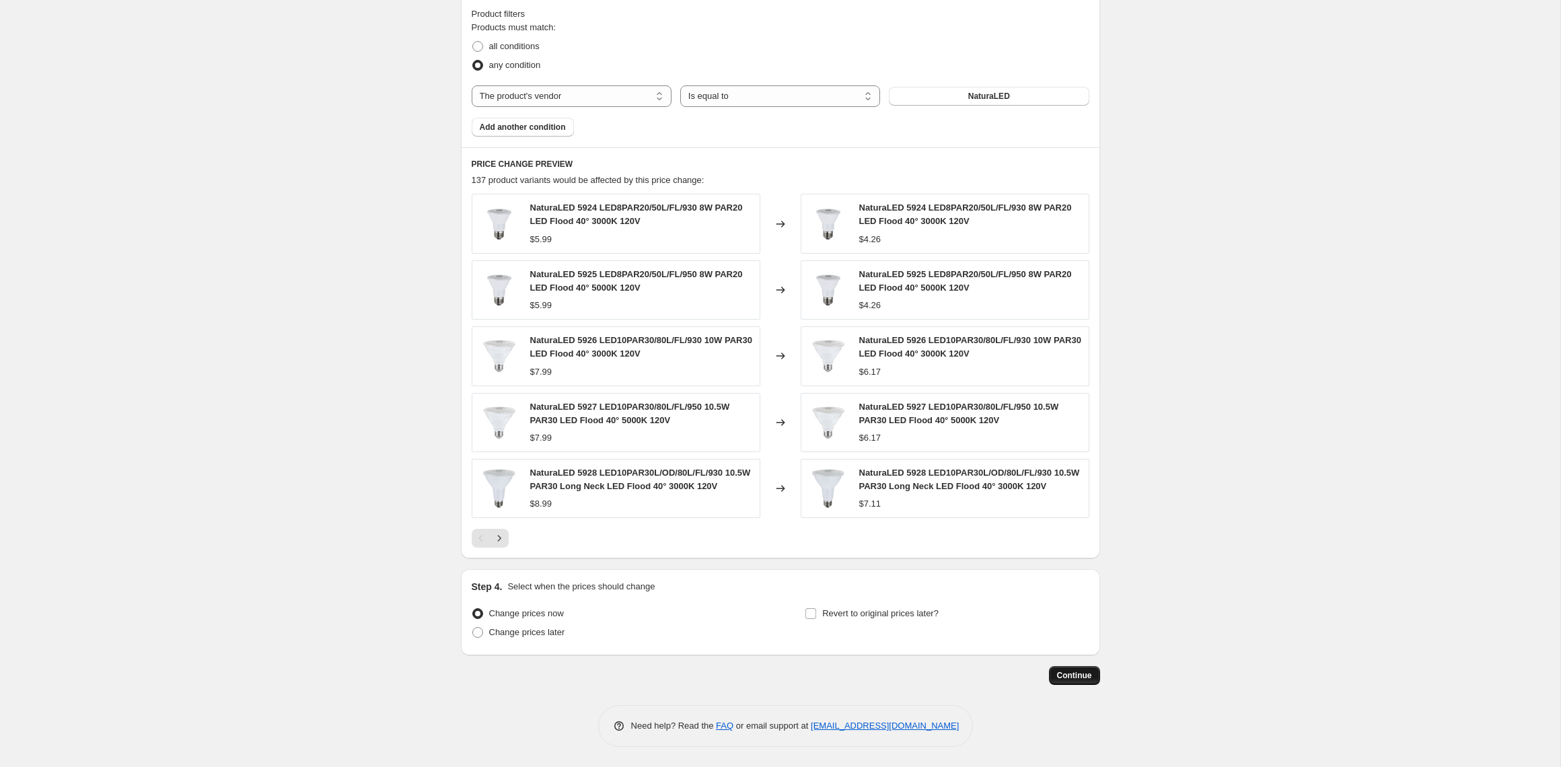
type input "NaturaLED (Cost +50%)"
click at [1078, 673] on span "Continue" at bounding box center [1074, 675] width 35 height 11
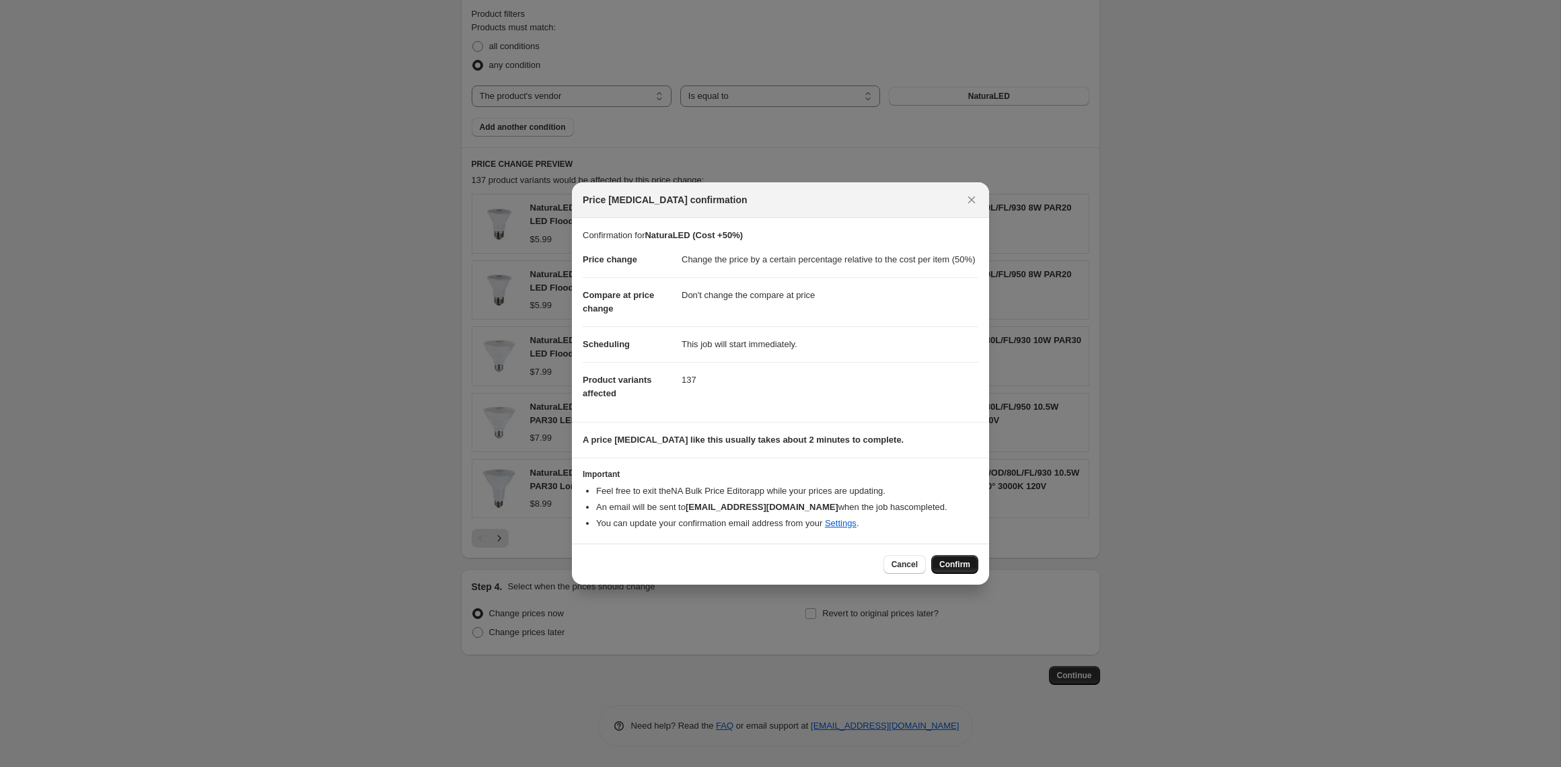
click at [957, 559] on button "Confirm" at bounding box center [954, 564] width 47 height 19
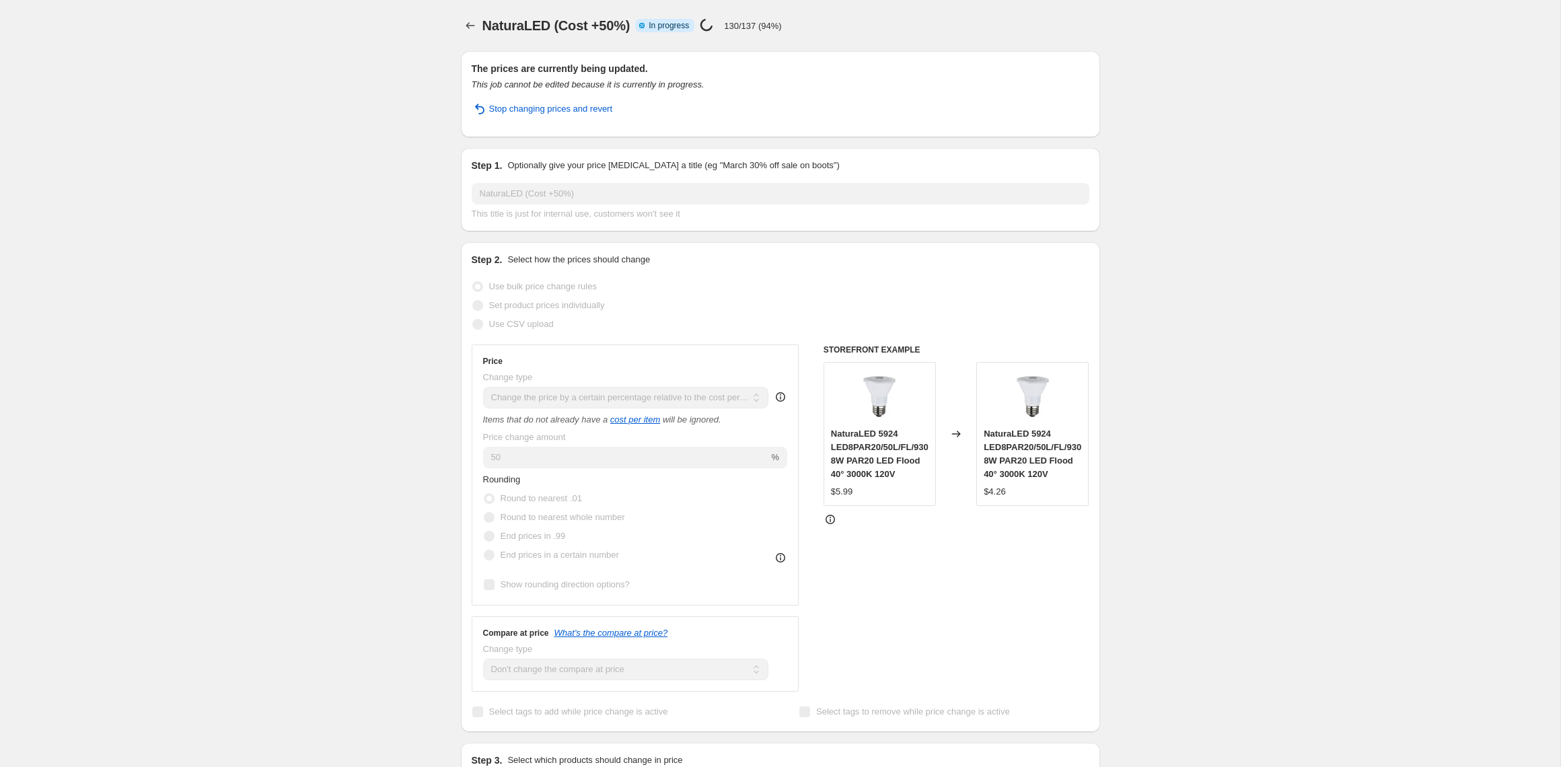
select select "pc"
select select "no_change"
select select "vendor"
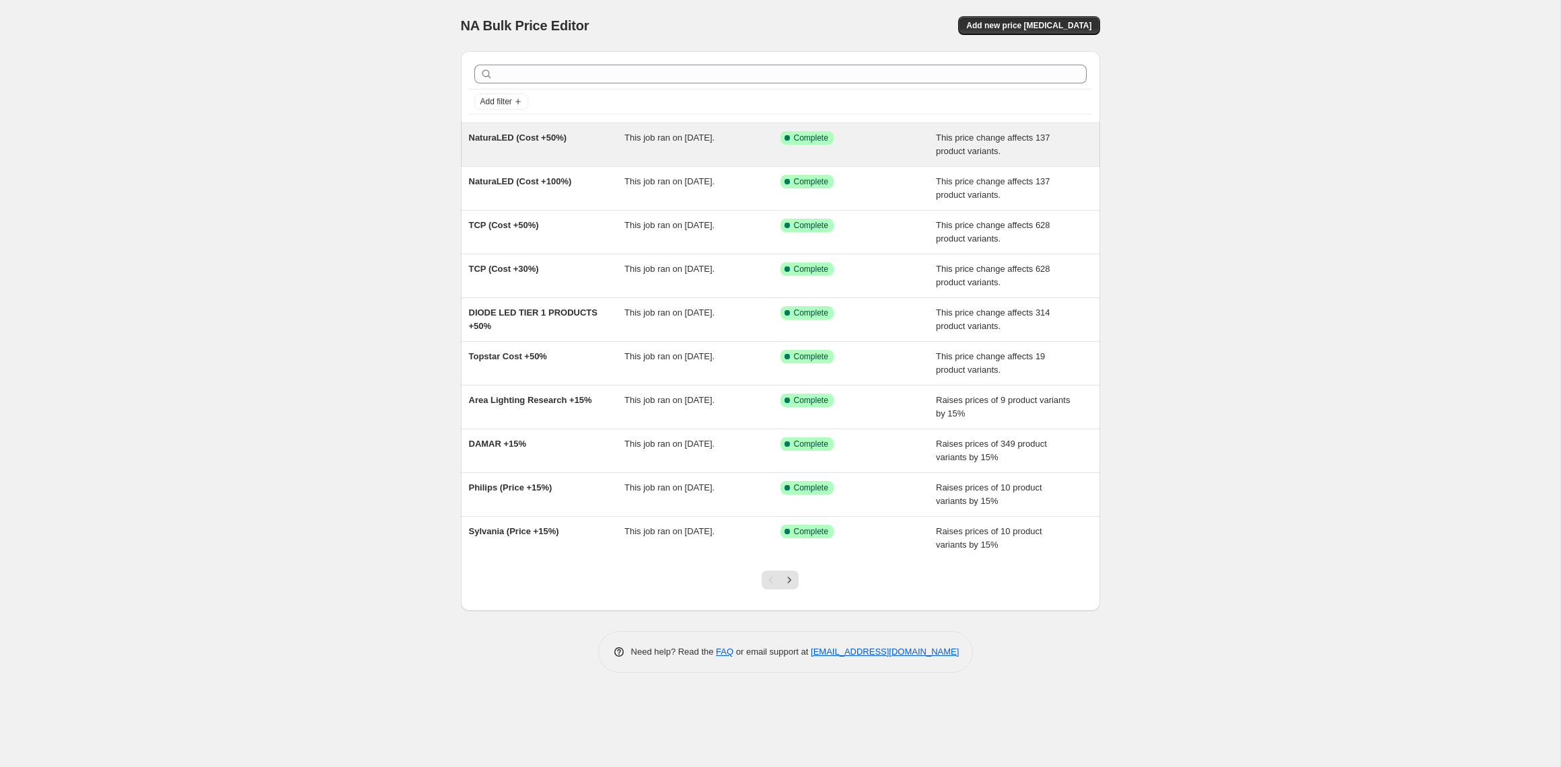
click at [524, 131] on div "NaturaLED (Cost +50%)" at bounding box center [547, 144] width 156 height 27
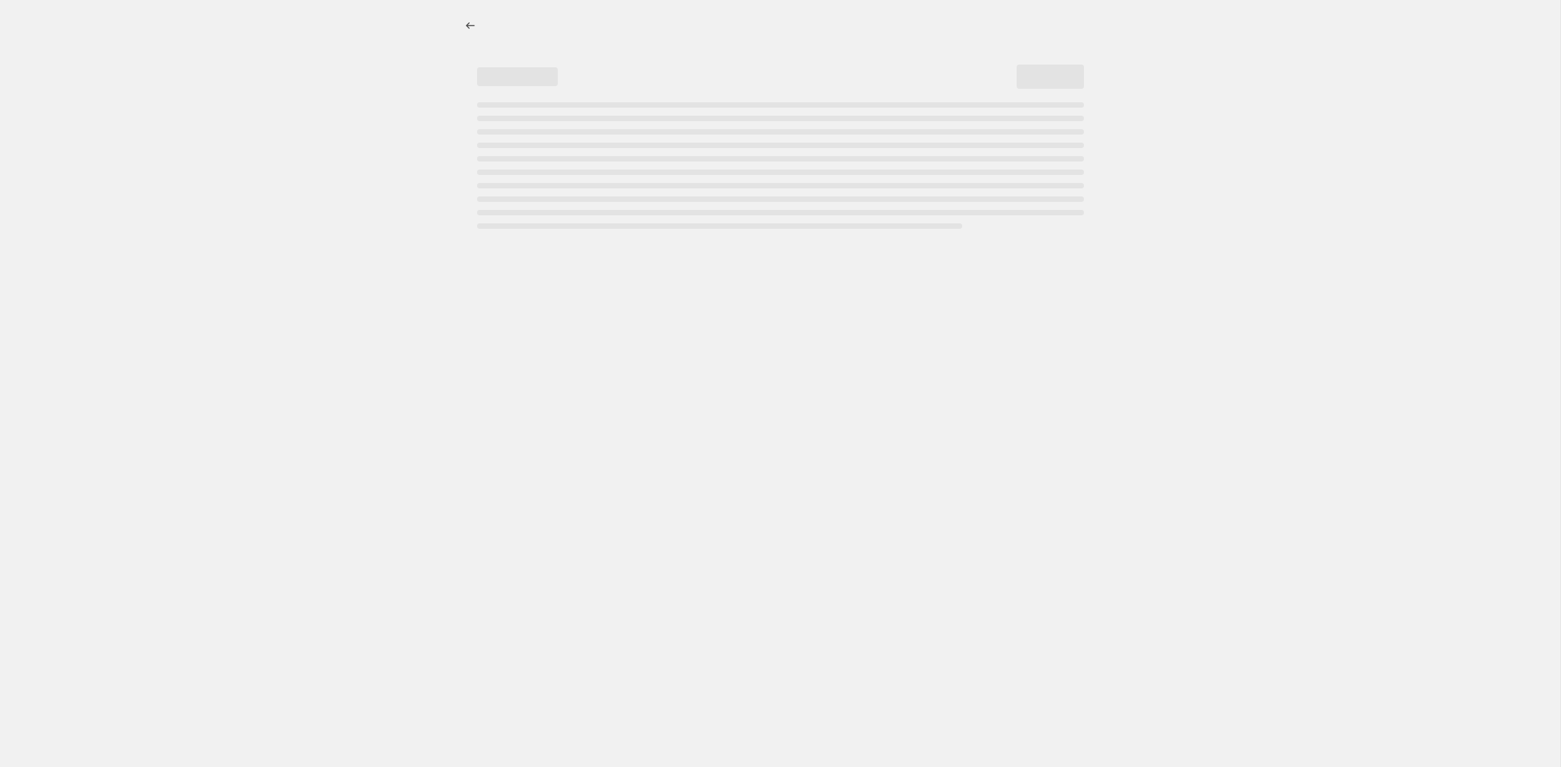
select select "pc"
select select "no_change"
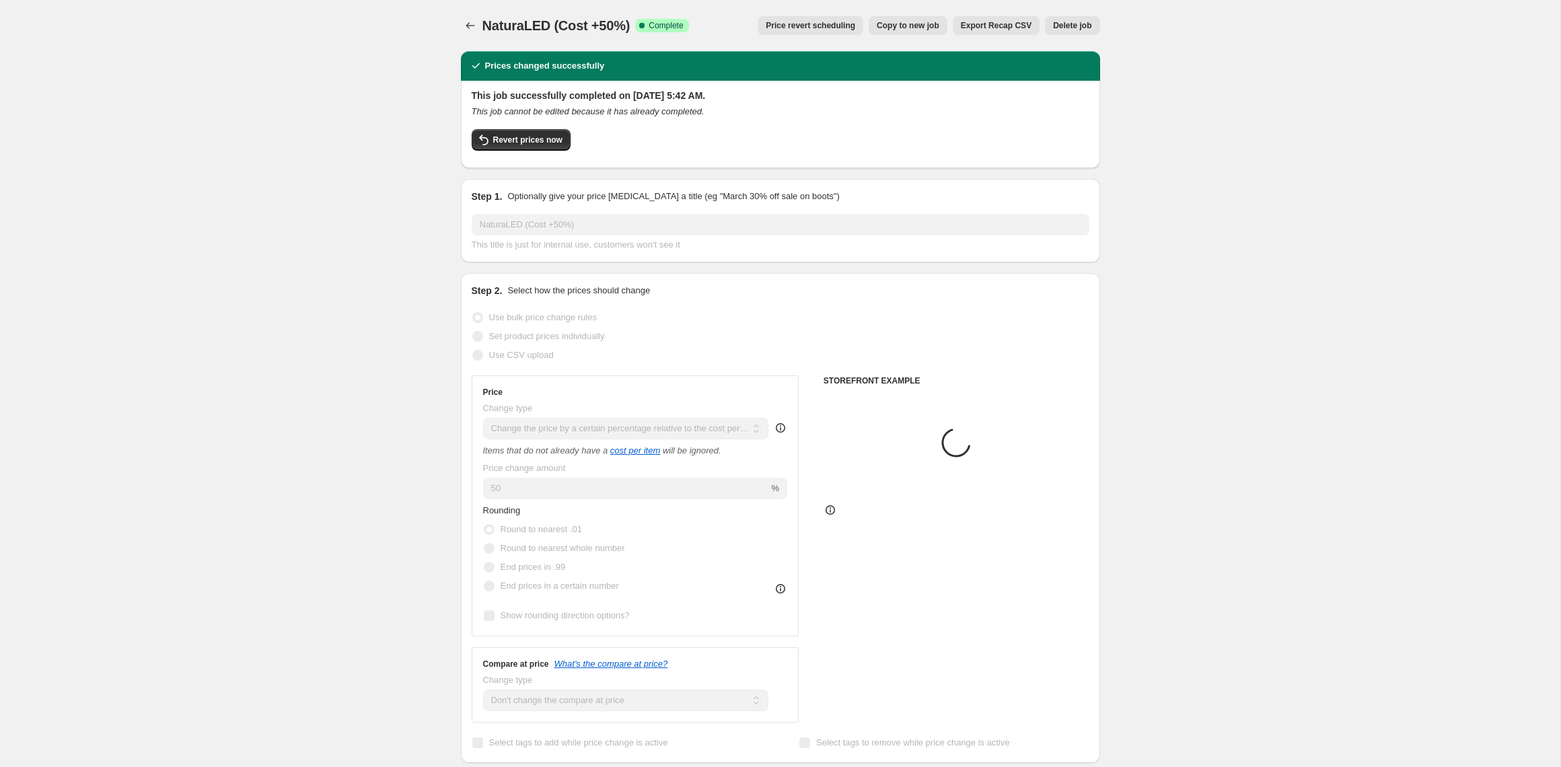
select select "vendor"
click at [922, 25] on span "Copy to new job" at bounding box center [908, 25] width 63 height 11
select select "pc"
select select "no_change"
select select "vendor"
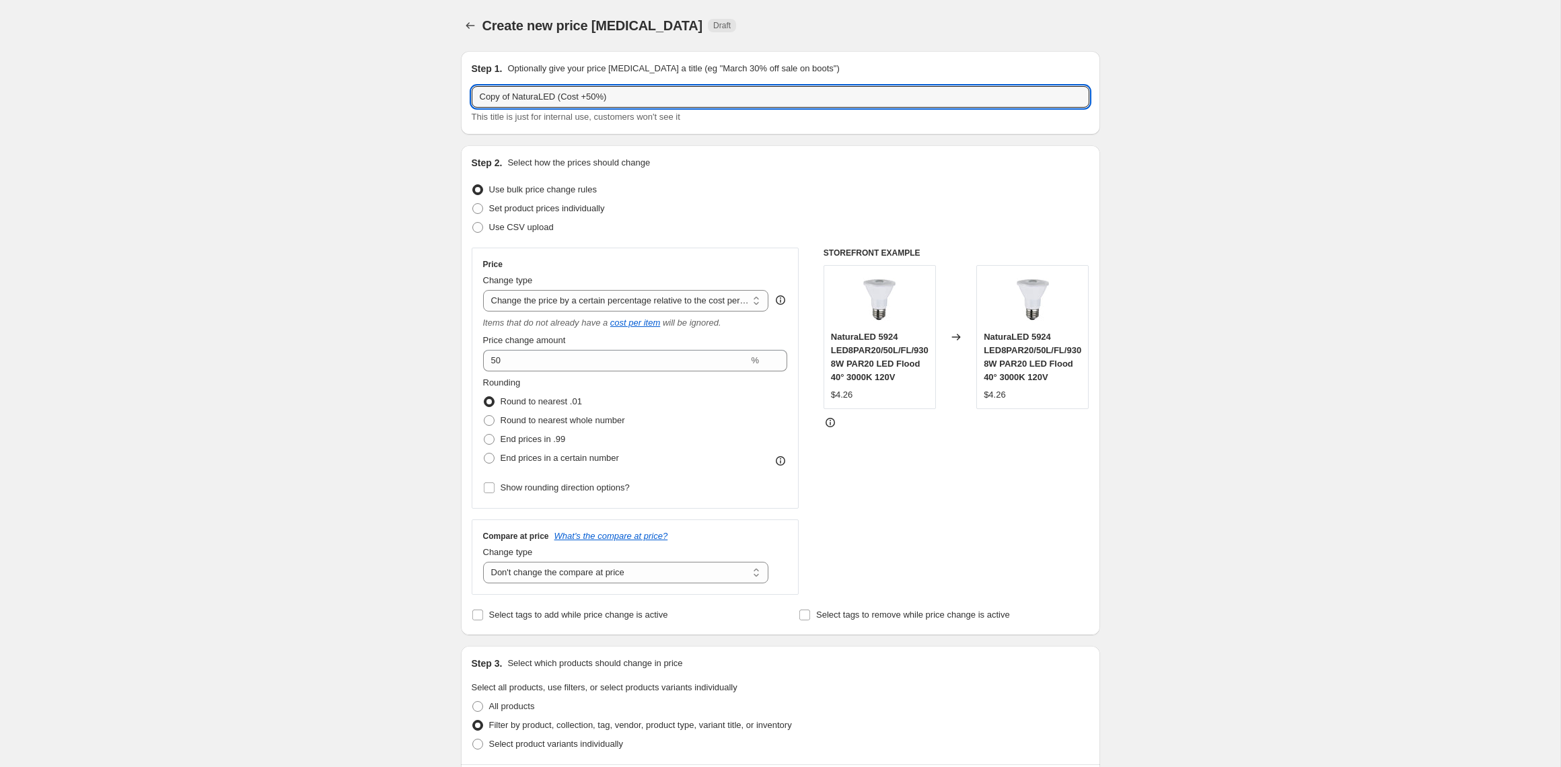
drag, startPoint x: 512, startPoint y: 100, endPoint x: 447, endPoint y: 105, distance: 65.4
click at [472, 98] on input "Copy of NaturaLED (Cost +50%)" at bounding box center [781, 97] width 618 height 22
drag, startPoint x: 552, startPoint y: 97, endPoint x: 441, endPoint y: 95, distance: 110.3
click at [472, 96] on input "Copy of NaturaLED (Cost +50%)" at bounding box center [781, 97] width 618 height 22
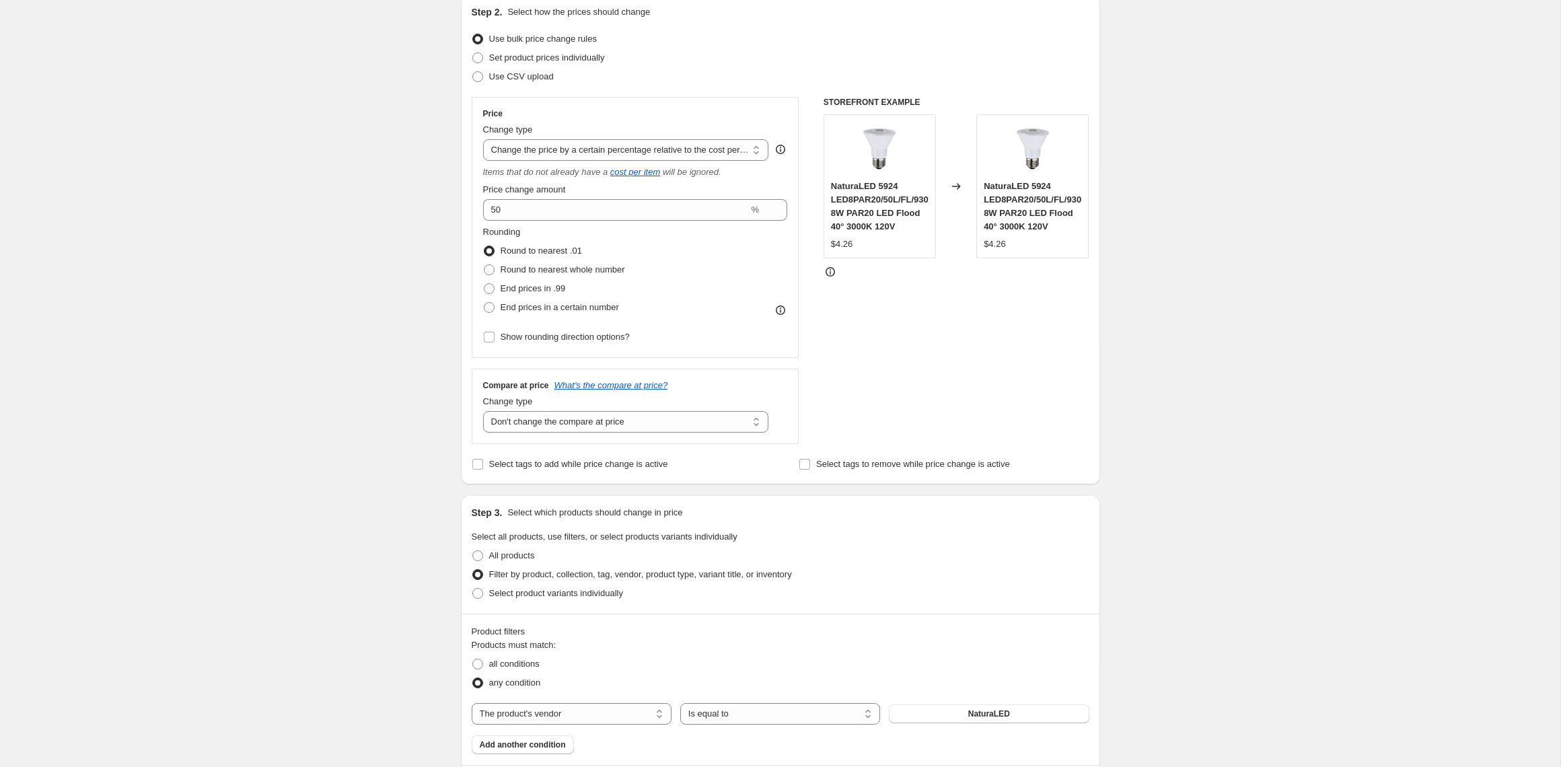
scroll to position [343, 0]
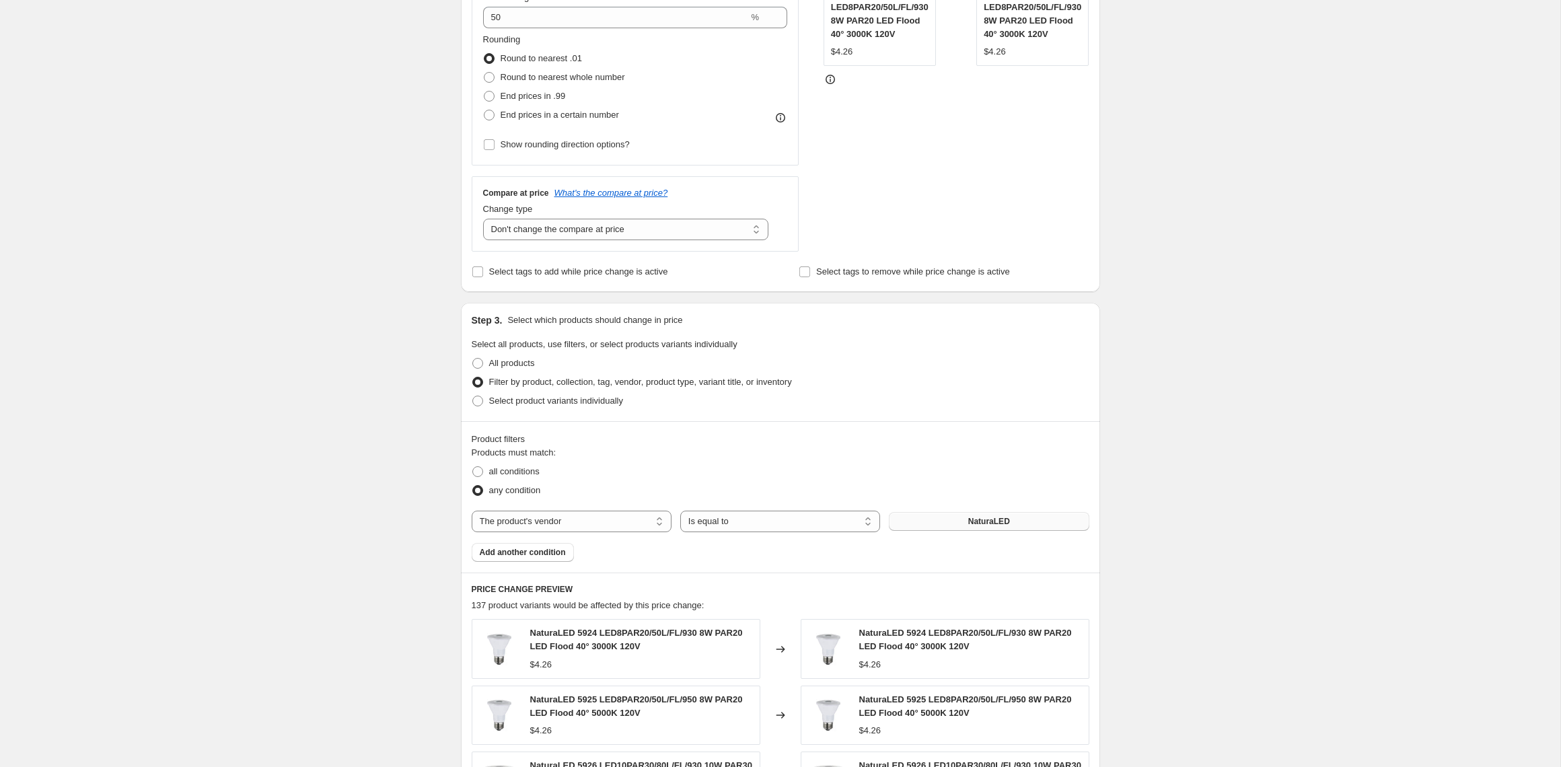
type input "Plusrite (Cost +50%)"
click at [988, 527] on button "NaturaLED" at bounding box center [989, 521] width 200 height 19
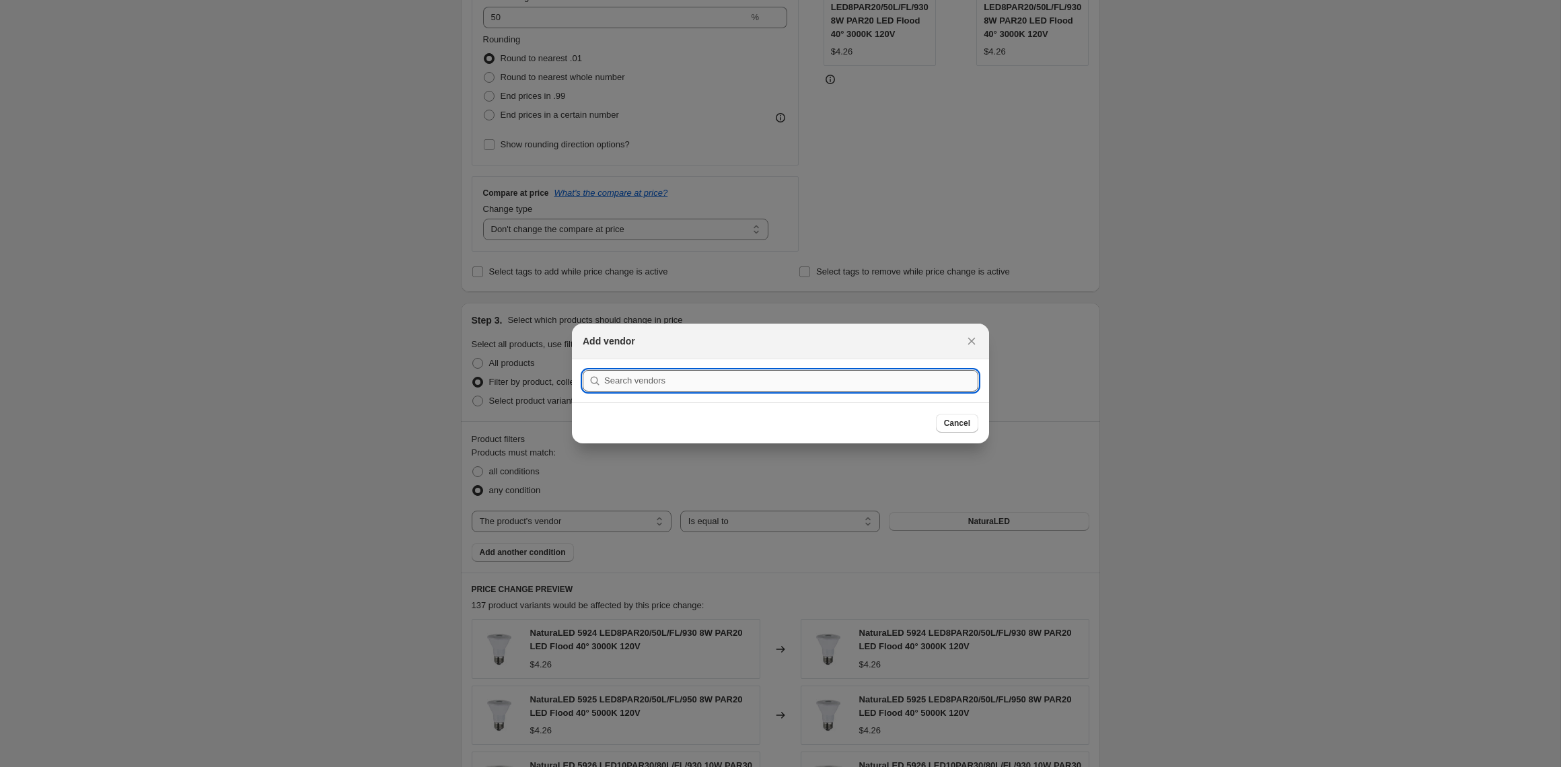
click at [737, 381] on input ":r3t:" at bounding box center [791, 381] width 374 height 22
type input "O"
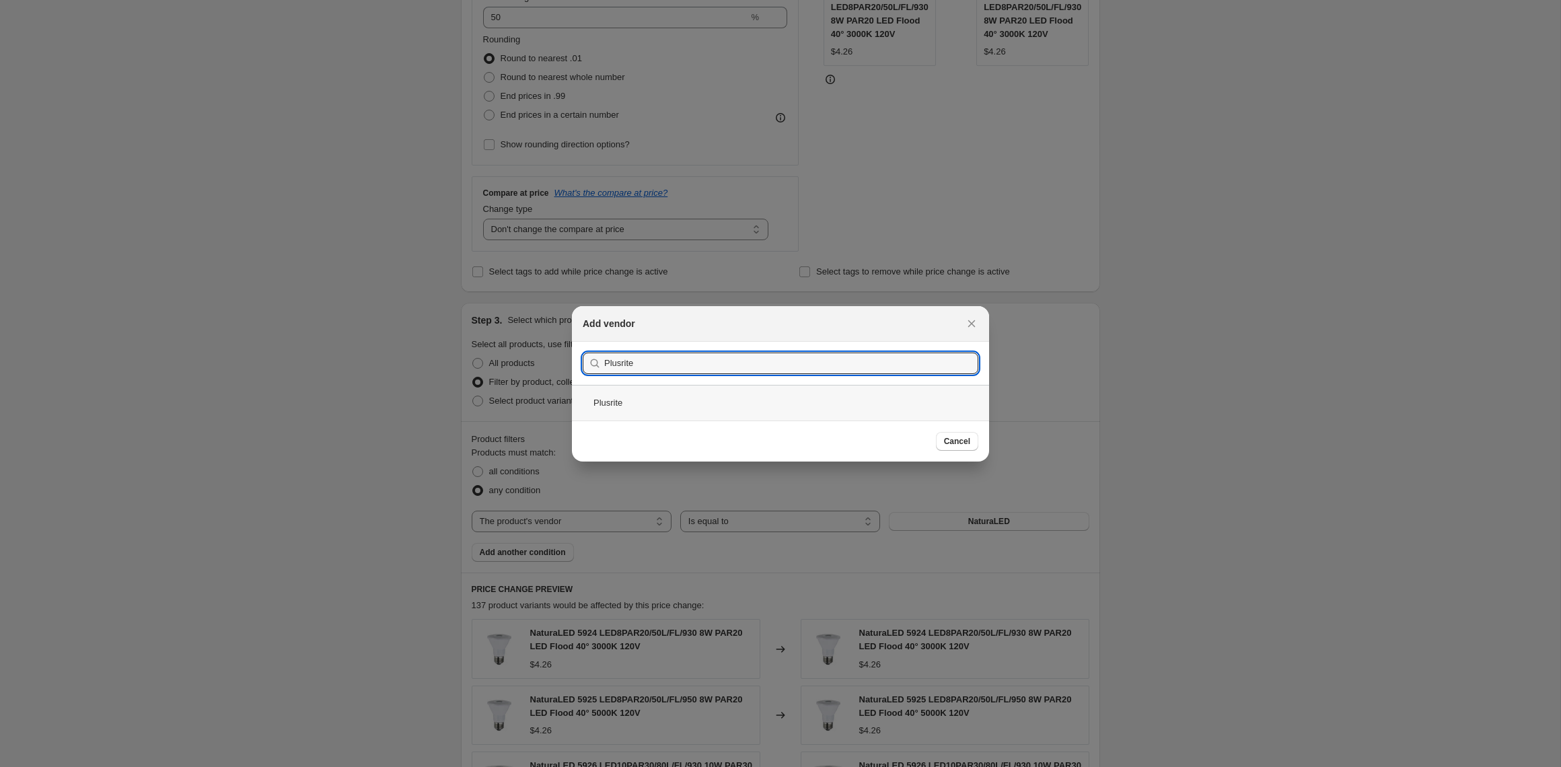
type input "Plusrite"
click at [621, 403] on div "Plusrite" at bounding box center [780, 403] width 417 height 36
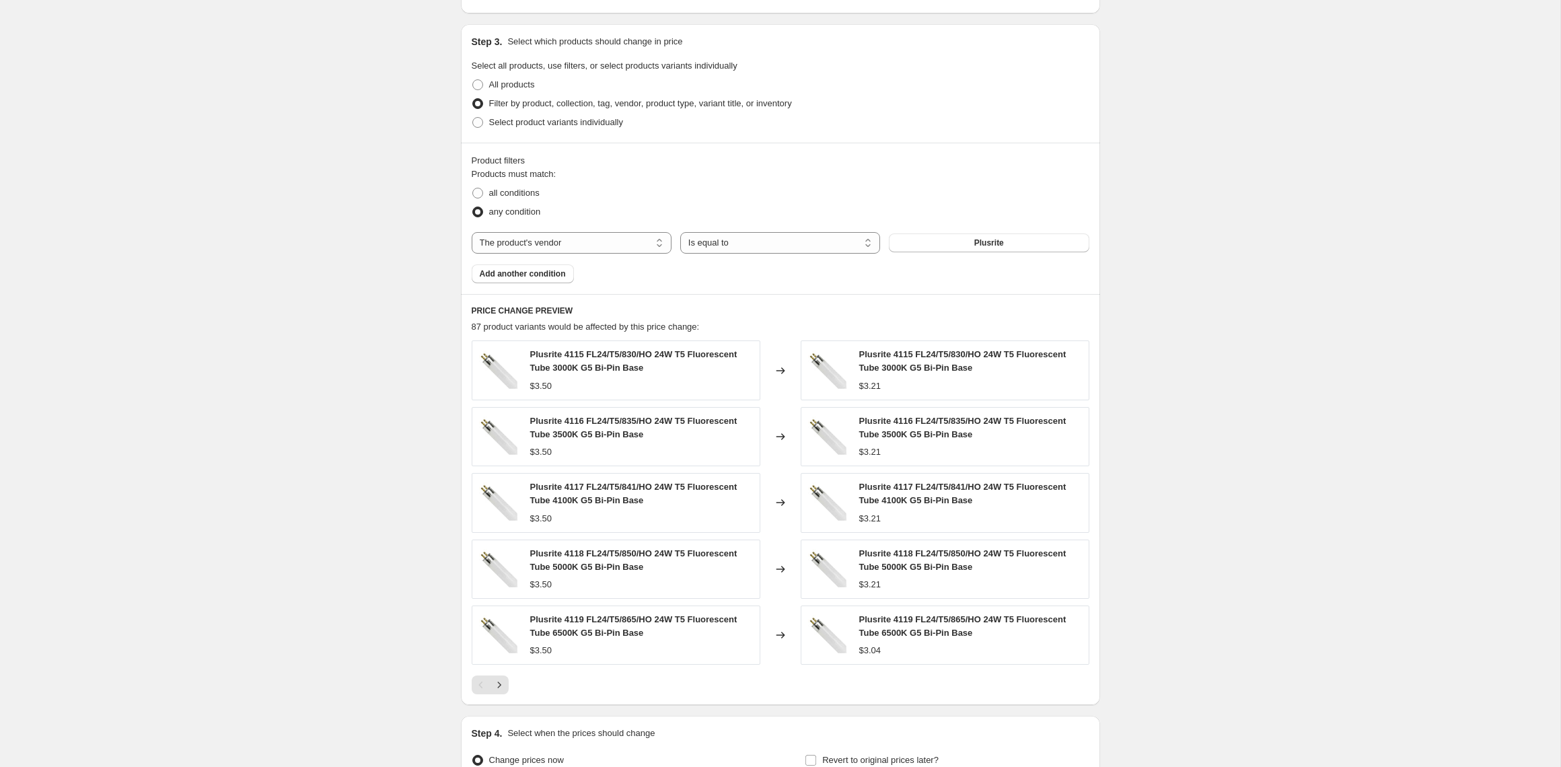
scroll to position [769, 0]
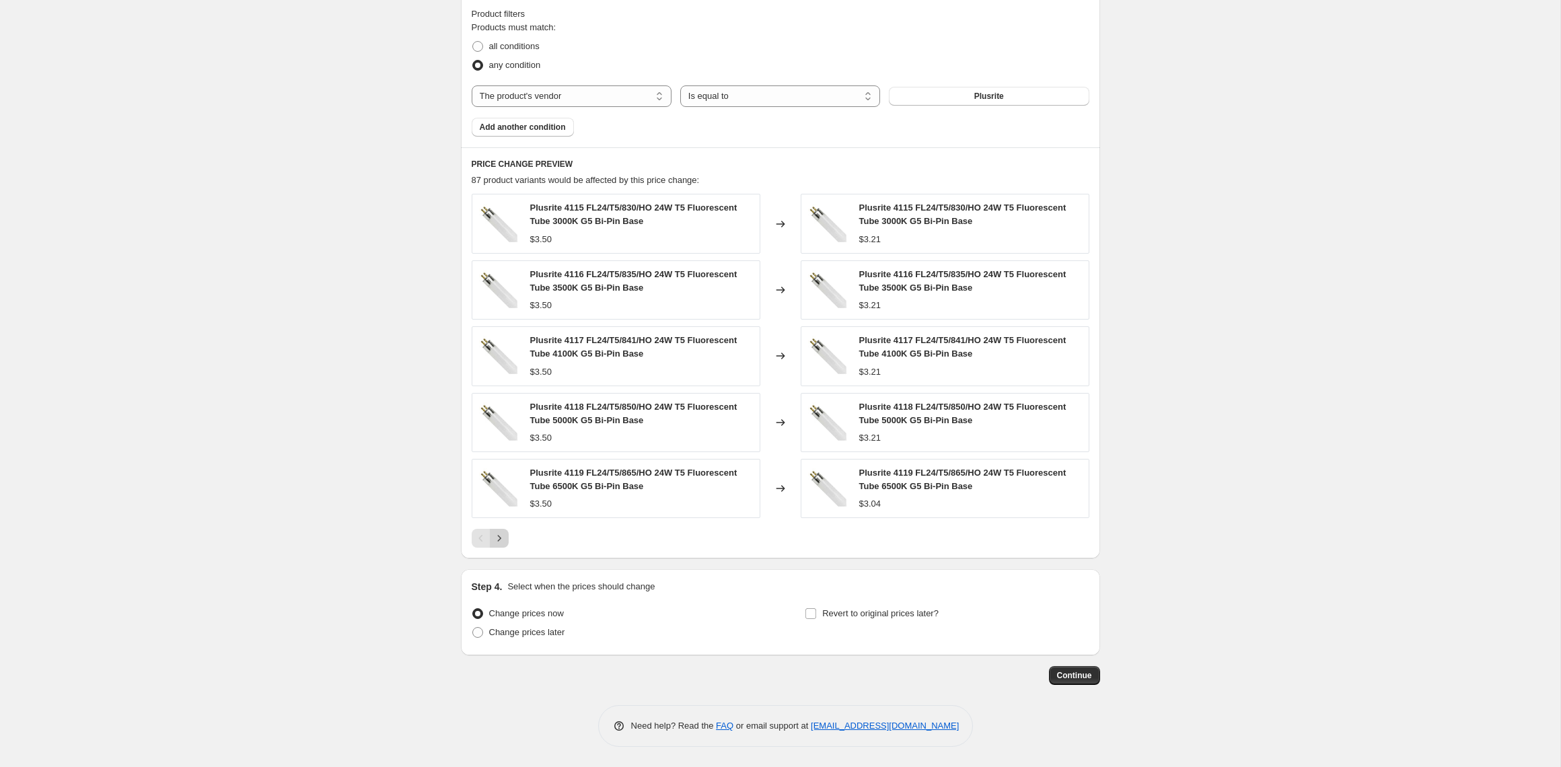
click at [503, 538] on icon "Next" at bounding box center [498, 537] width 13 height 13
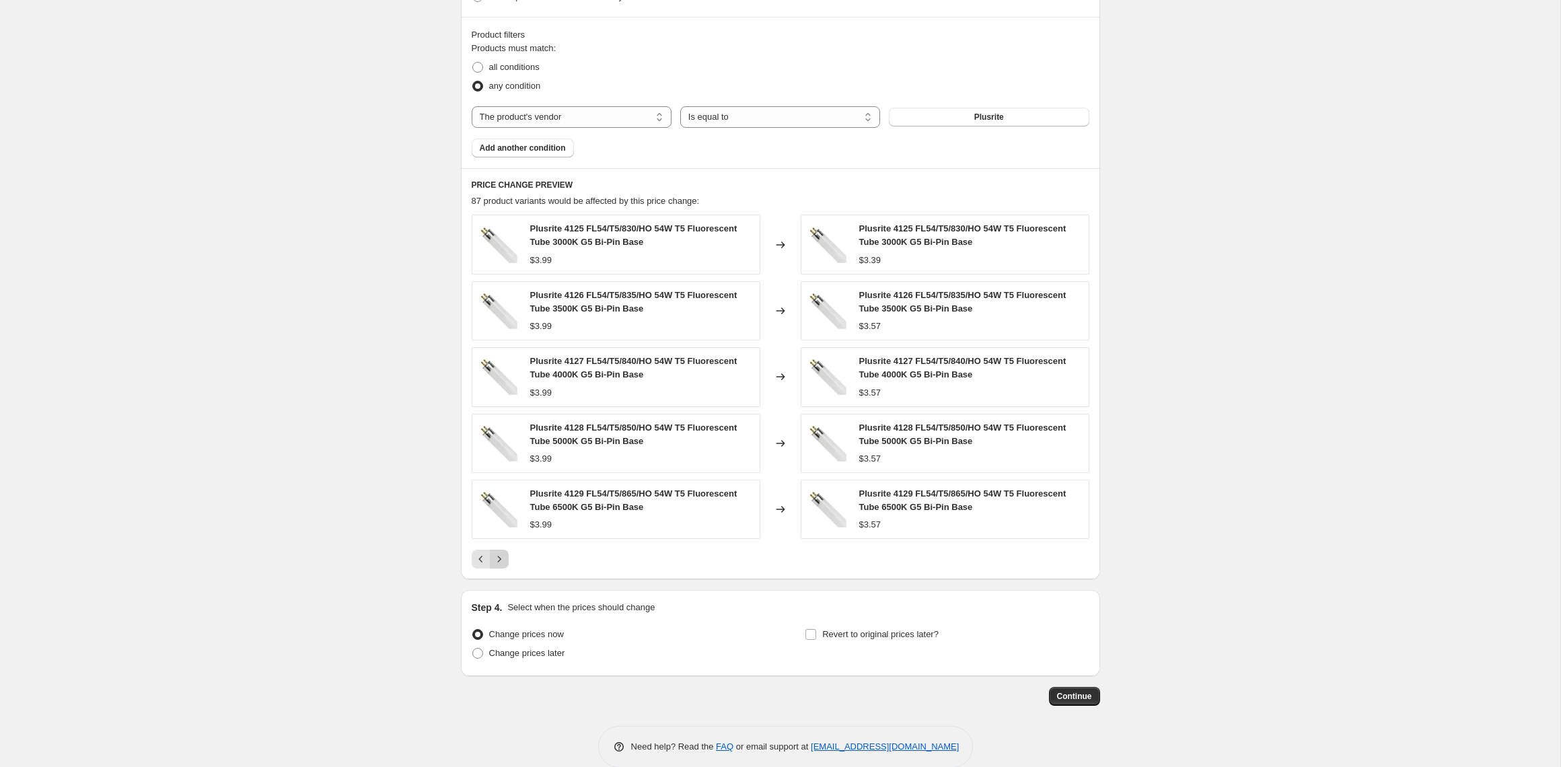
click at [507, 560] on button "Next" at bounding box center [499, 559] width 19 height 19
click at [507, 561] on button "Next" at bounding box center [499, 559] width 19 height 19
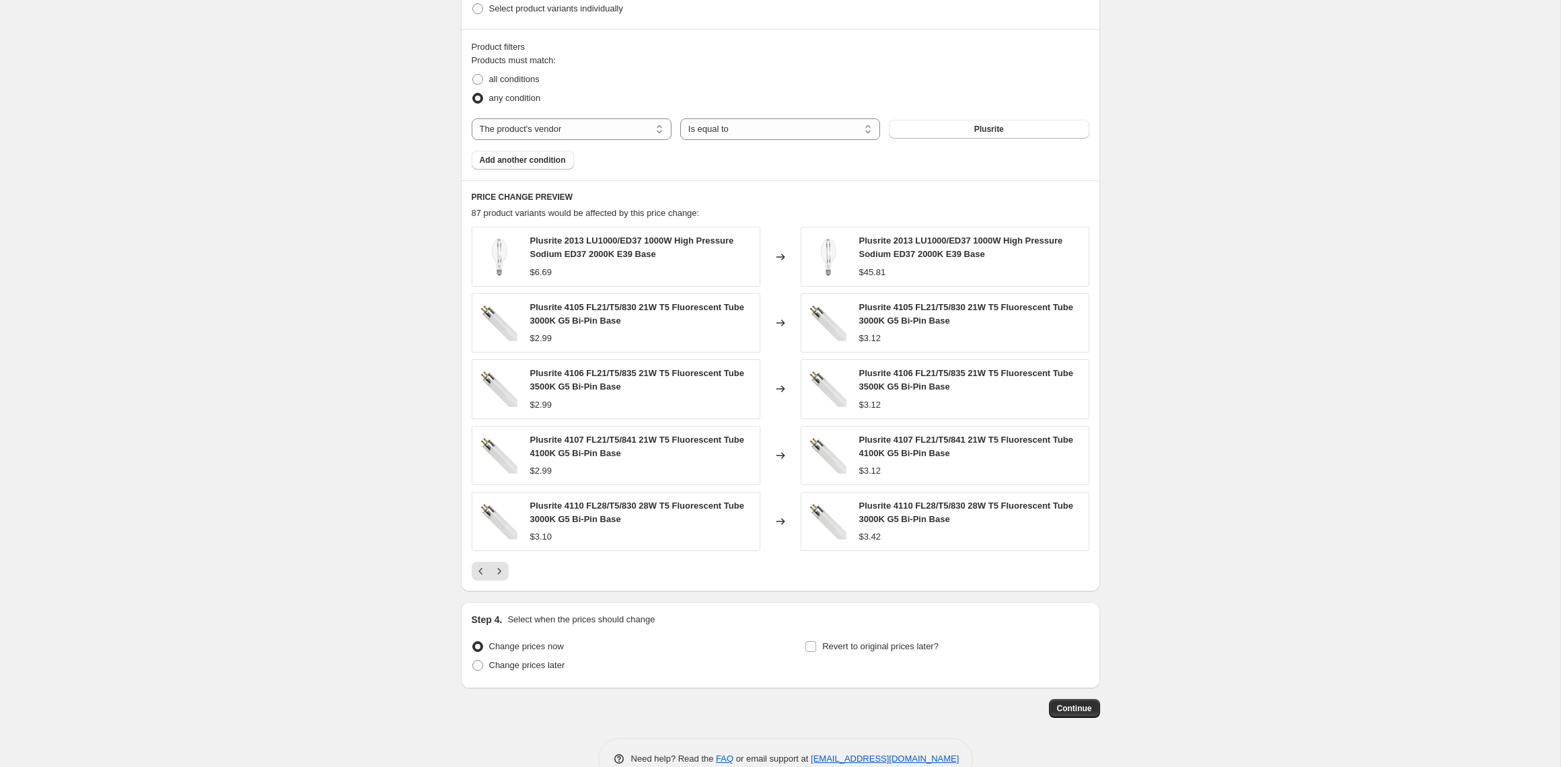
scroll to position [755, 0]
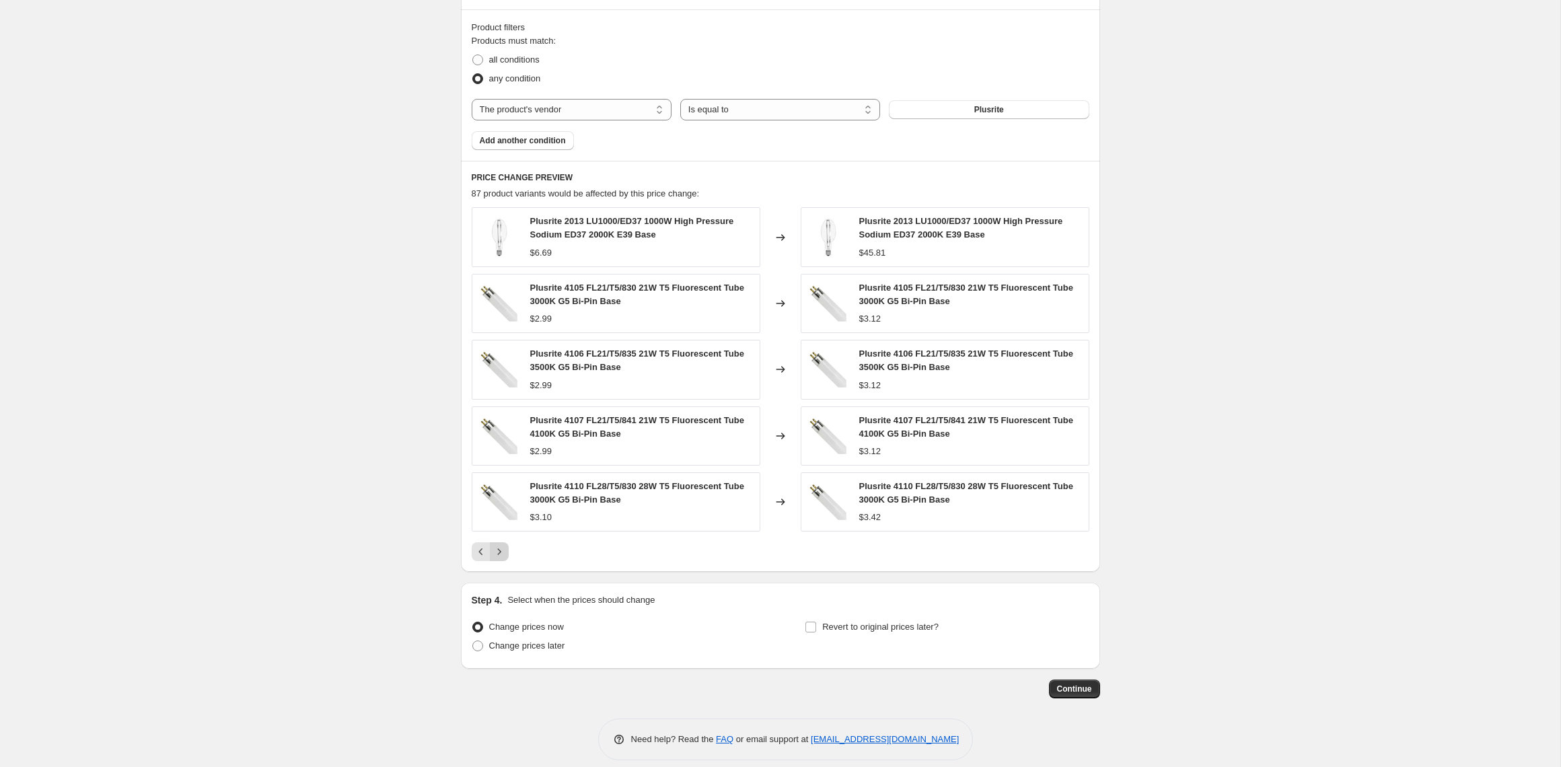
click at [501, 554] on icon "Next" at bounding box center [498, 551] width 13 height 13
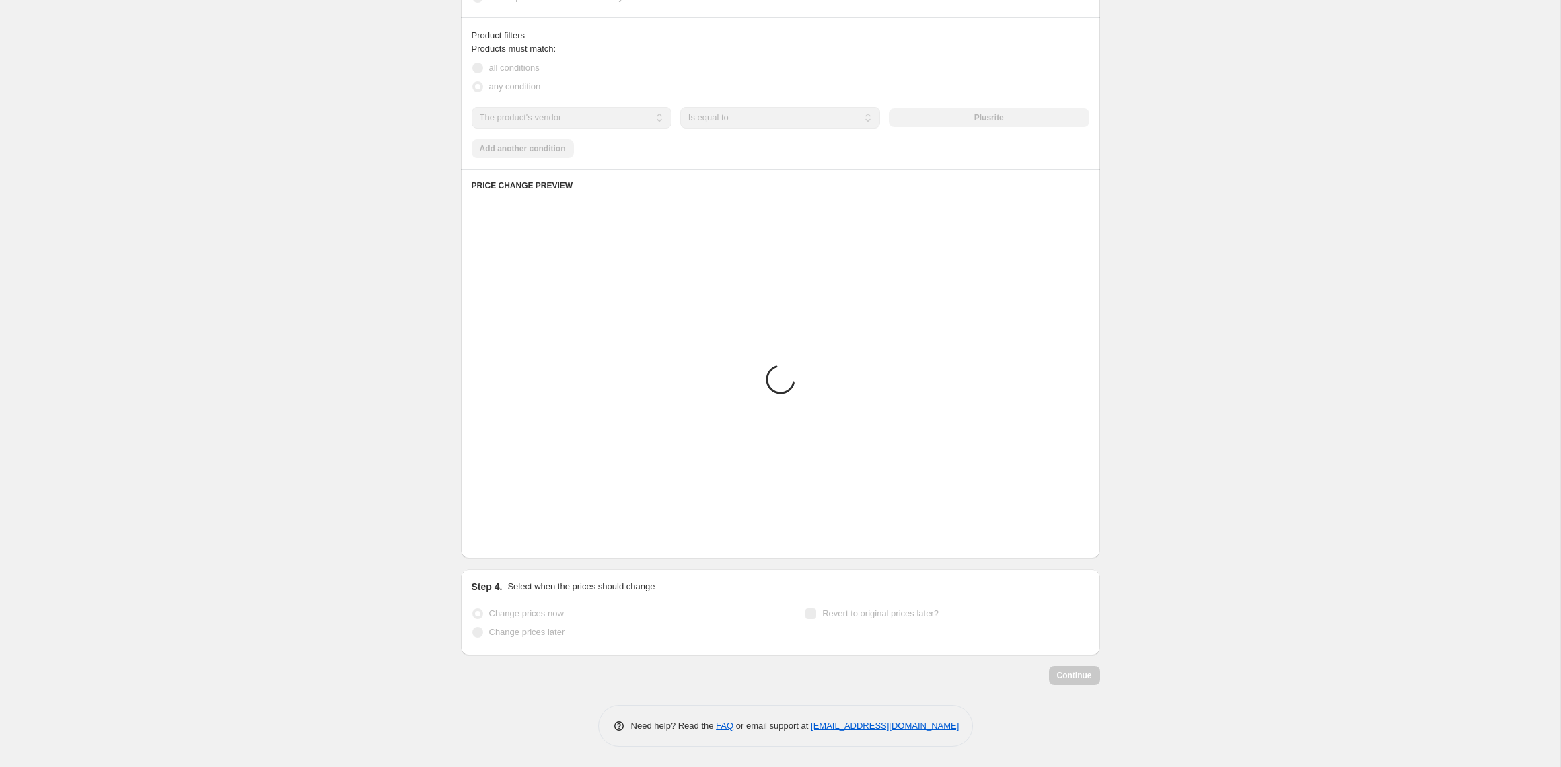
scroll to position [747, 0]
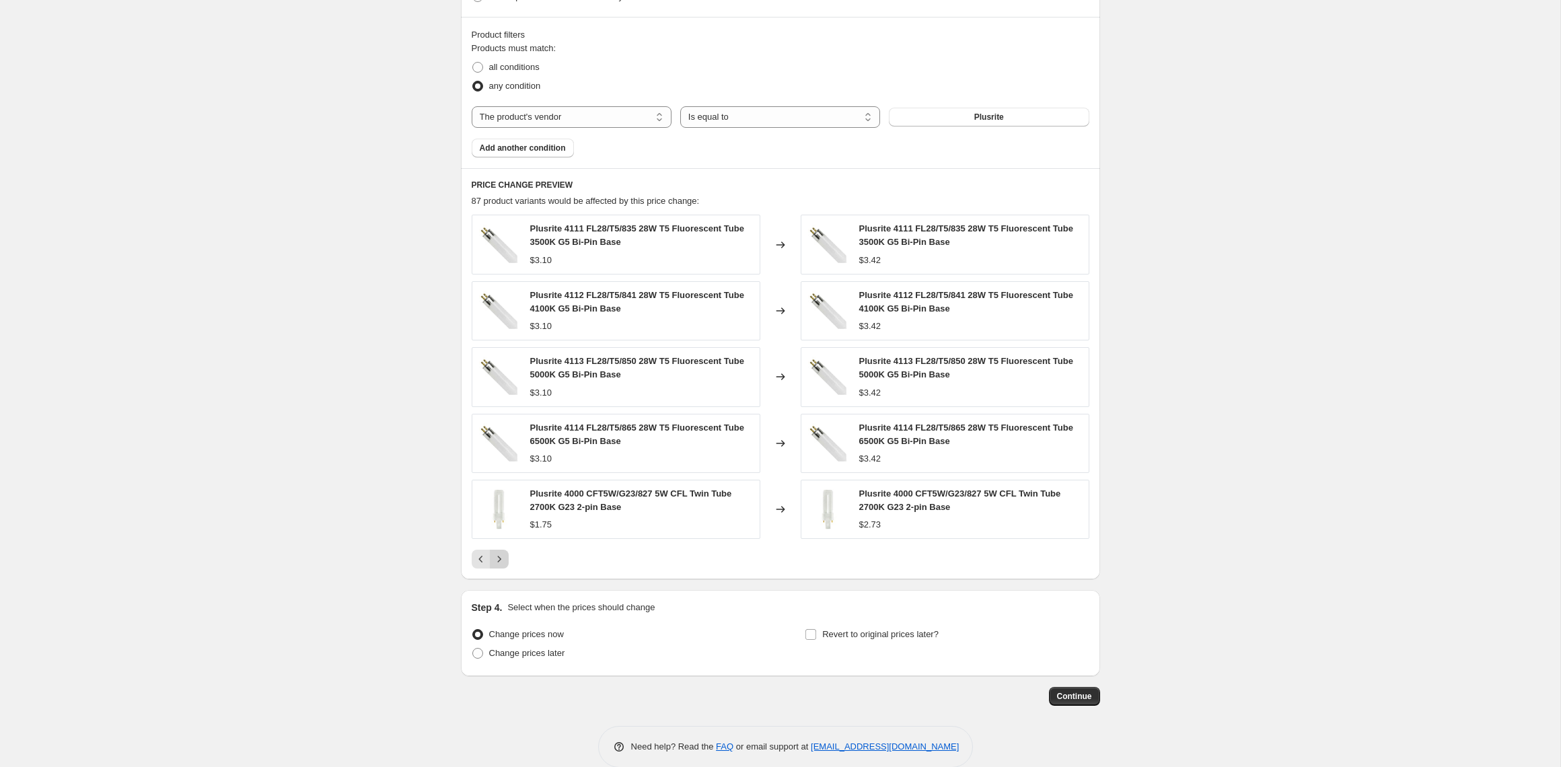
click at [501, 554] on button "Next" at bounding box center [499, 559] width 19 height 19
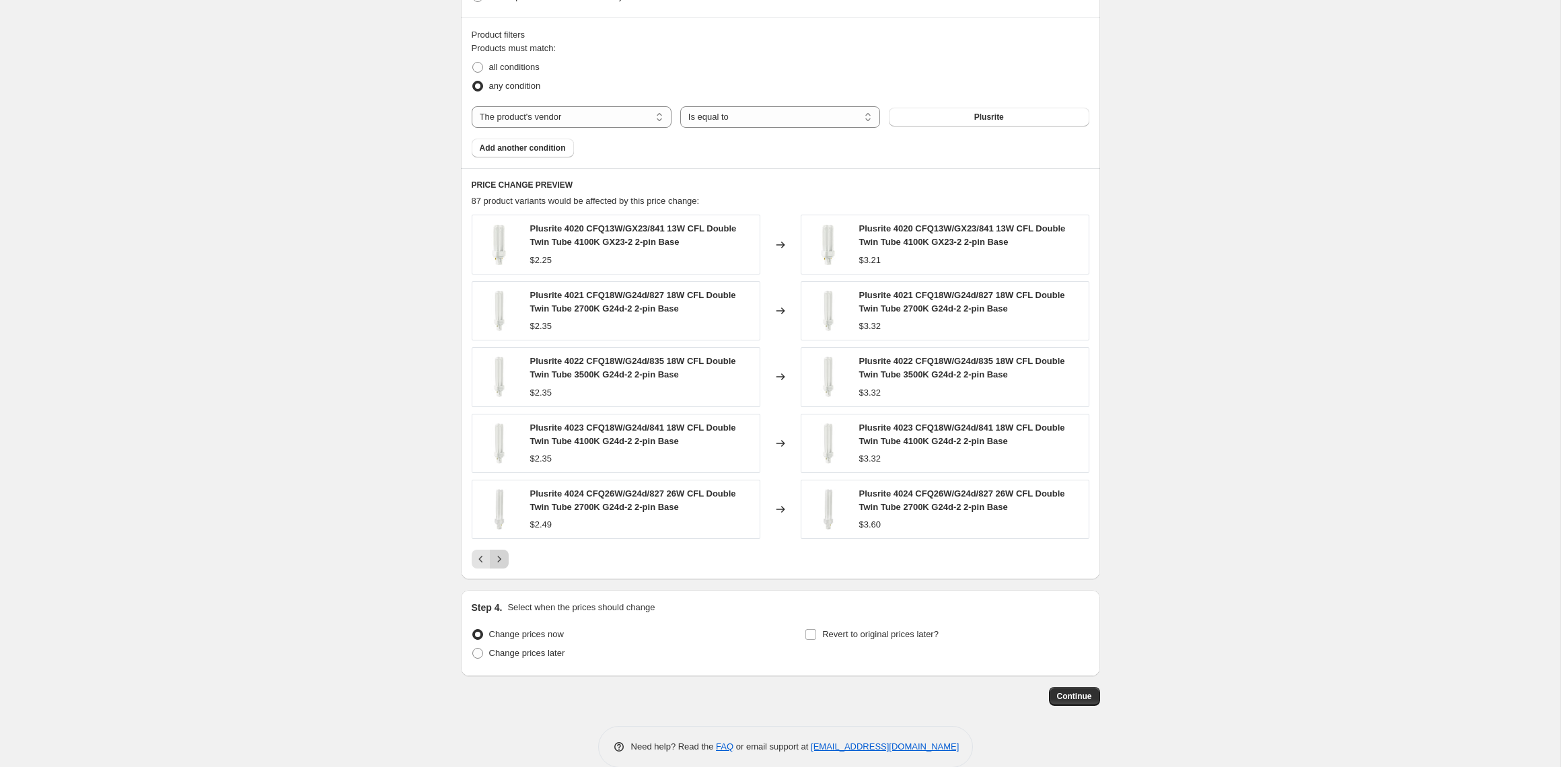
click at [501, 553] on button "Next" at bounding box center [499, 559] width 19 height 19
click at [499, 553] on button "Next" at bounding box center [499, 559] width 19 height 19
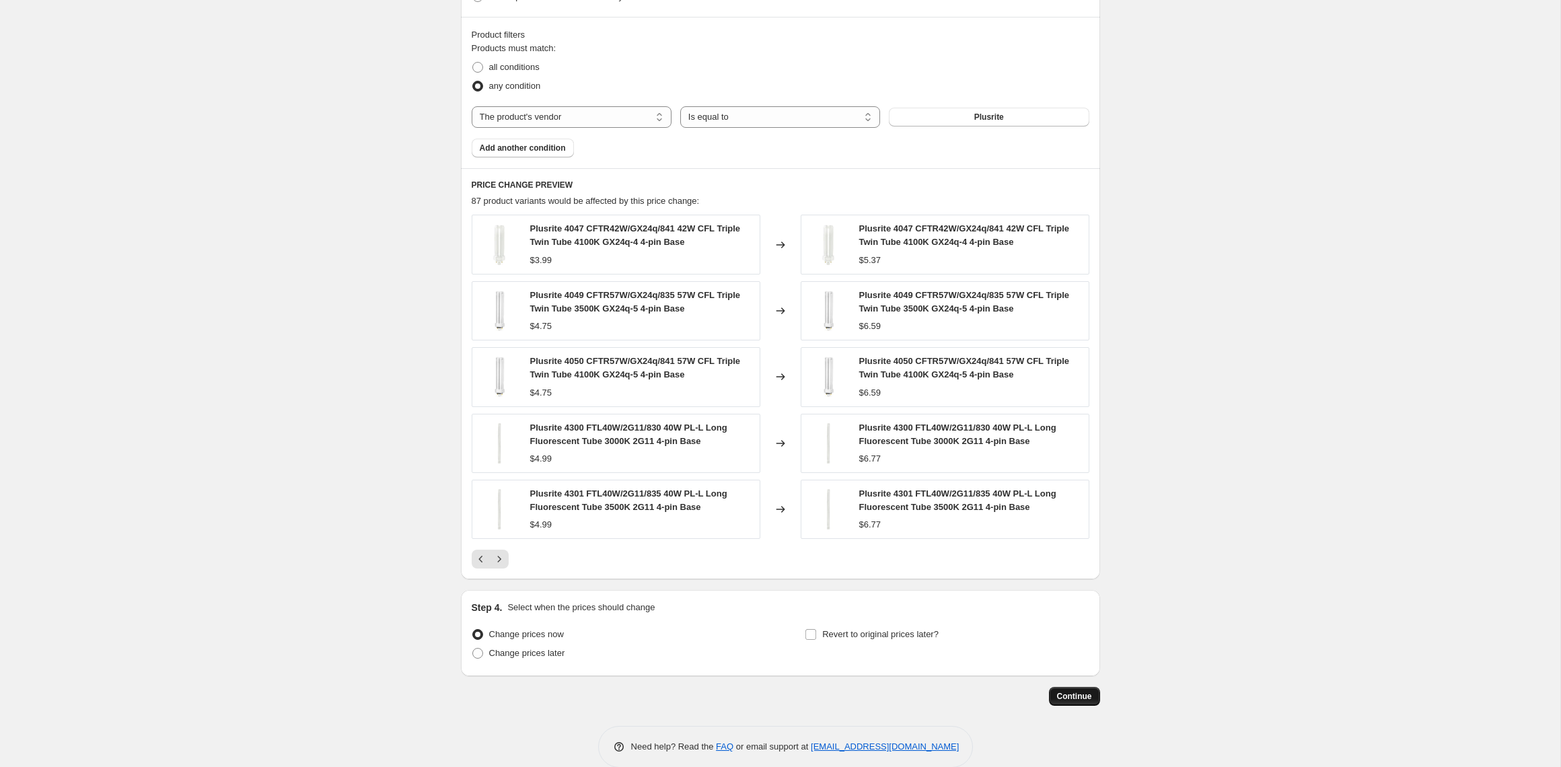
click at [1077, 698] on span "Continue" at bounding box center [1074, 696] width 35 height 11
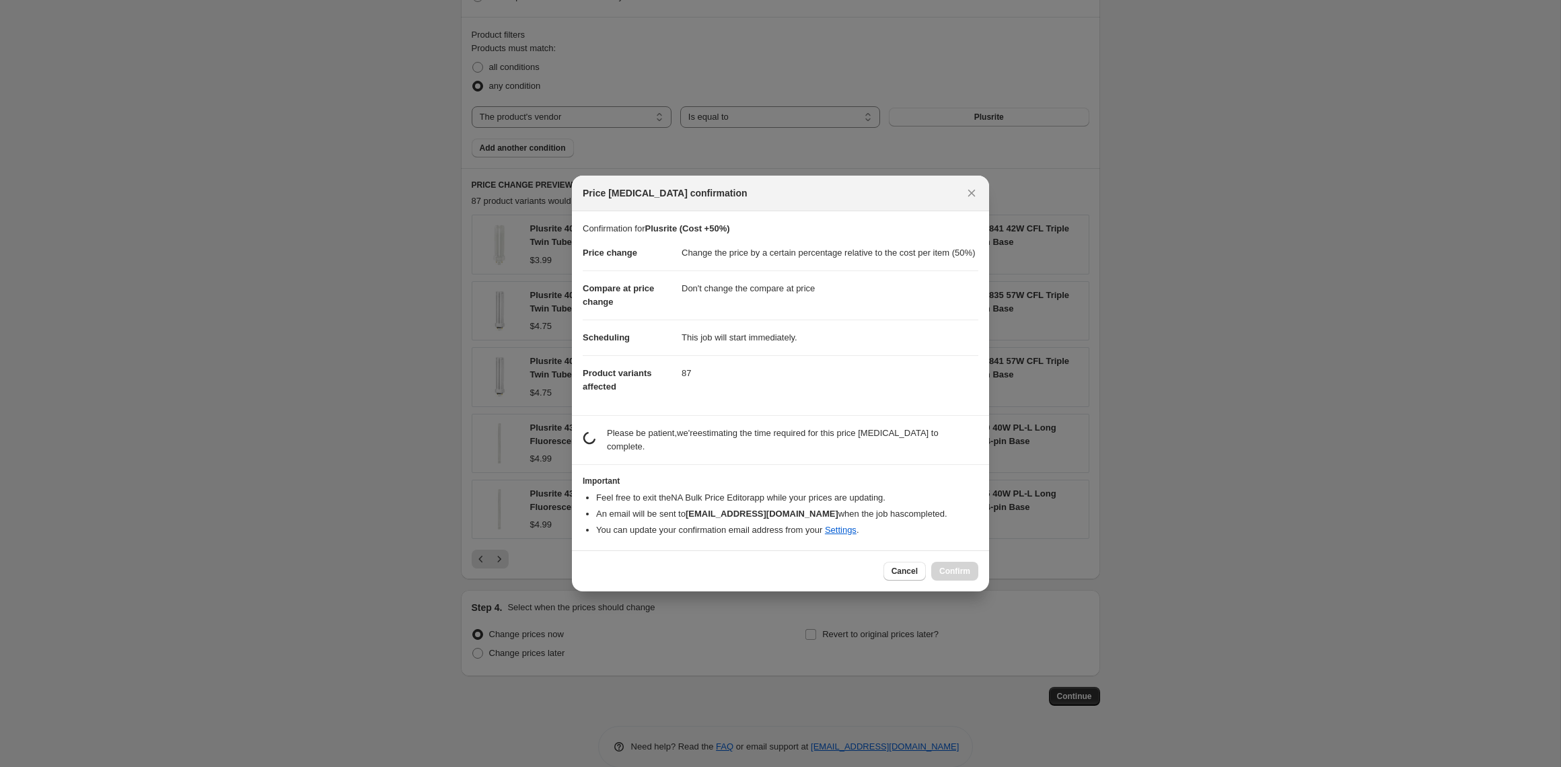
scroll to position [0, 0]
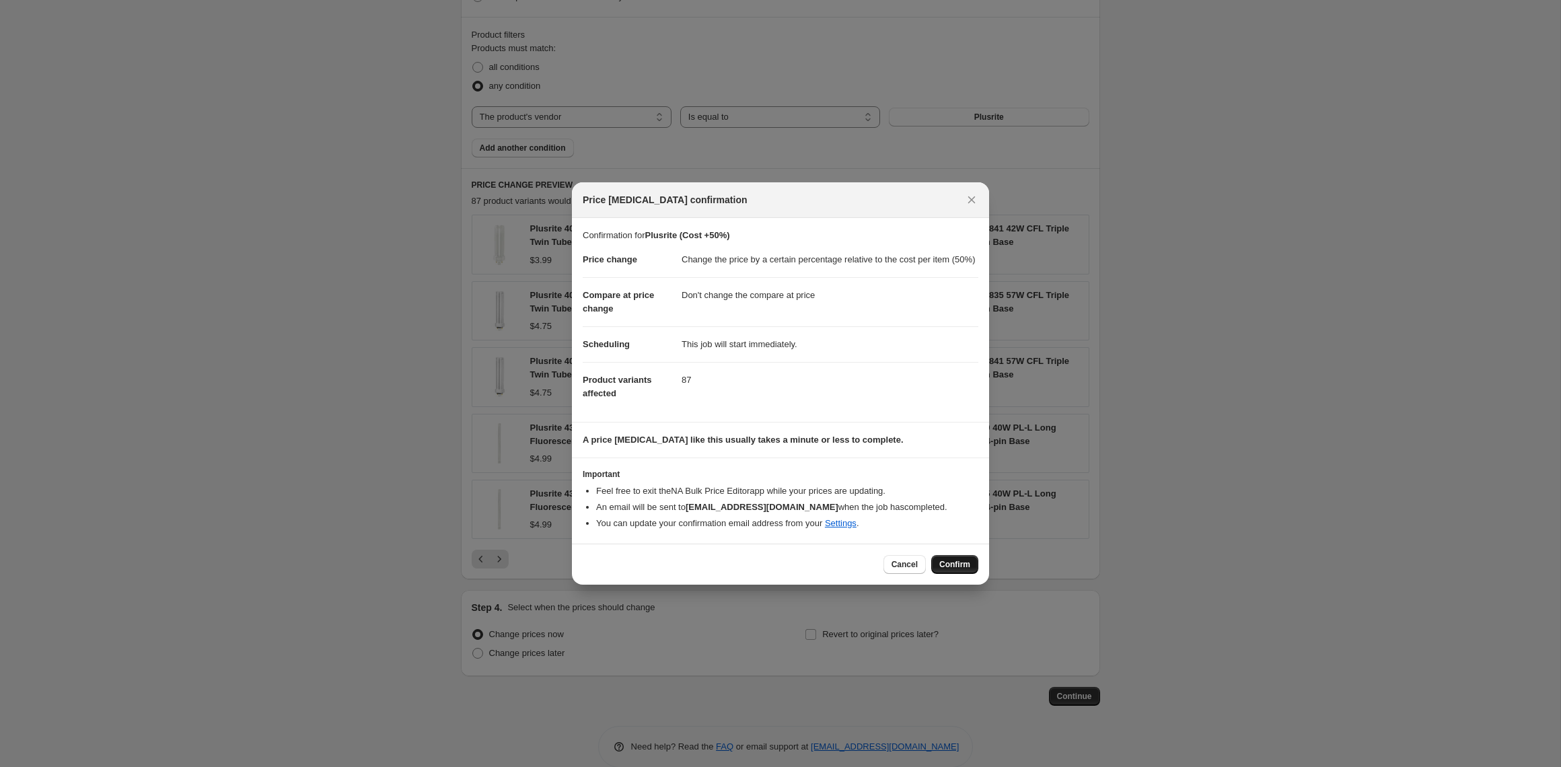
click at [958, 570] on span "Confirm" at bounding box center [954, 564] width 31 height 11
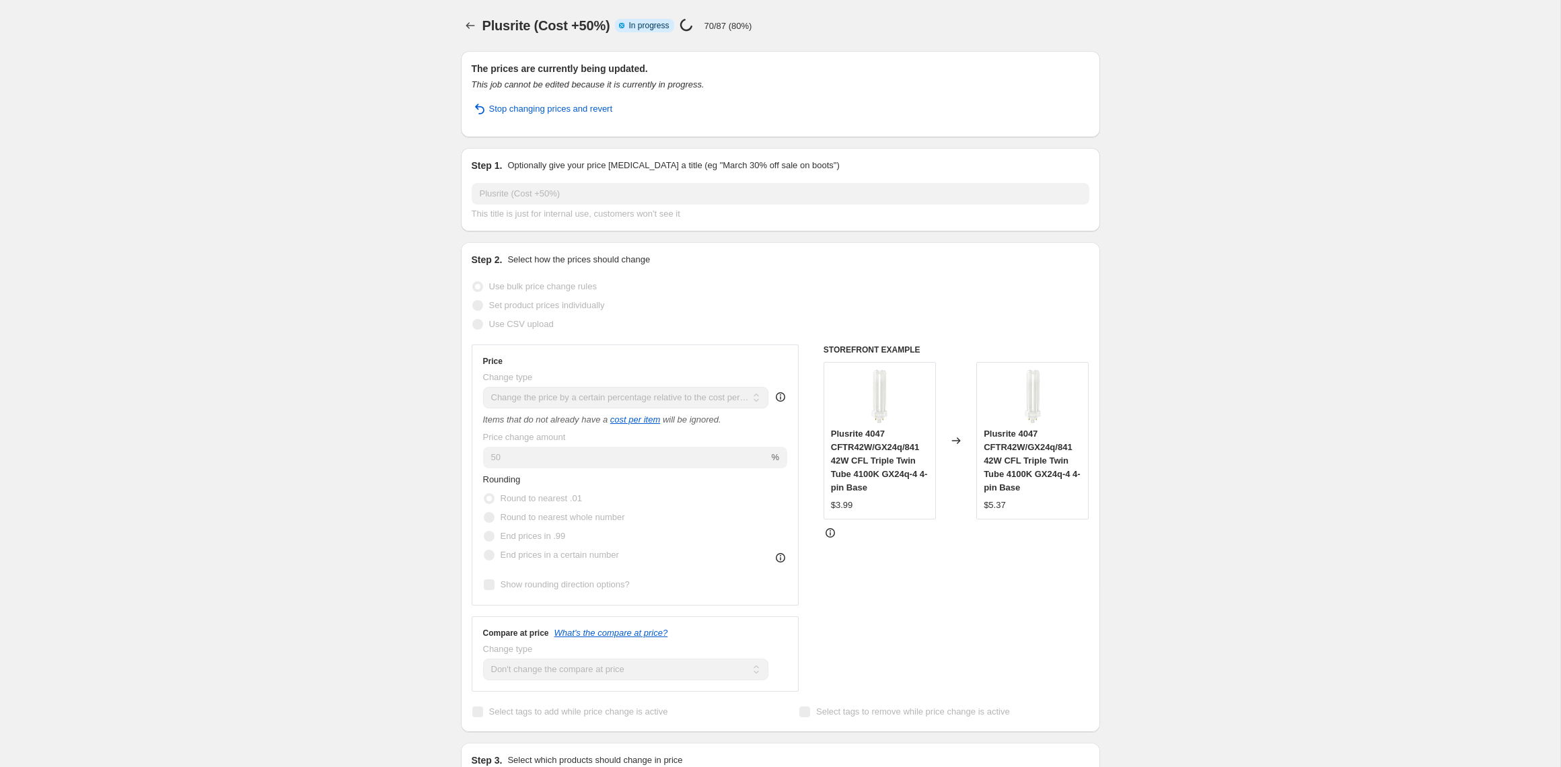
select select "pc"
select select "no_change"
select select "vendor"
